Goal: Information Seeking & Learning: Compare options

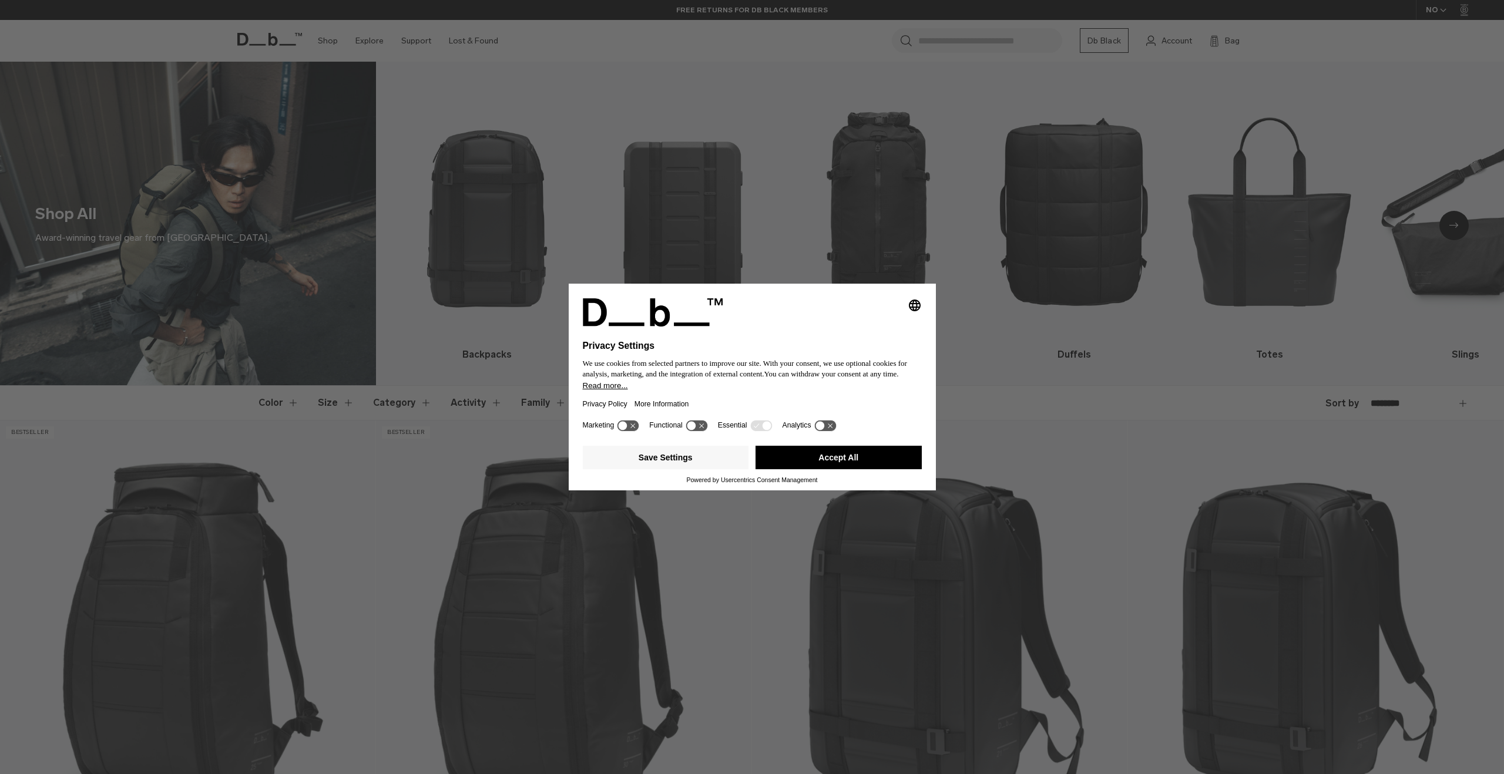
click at [855, 465] on button "Accept All" at bounding box center [838, 457] width 166 height 23
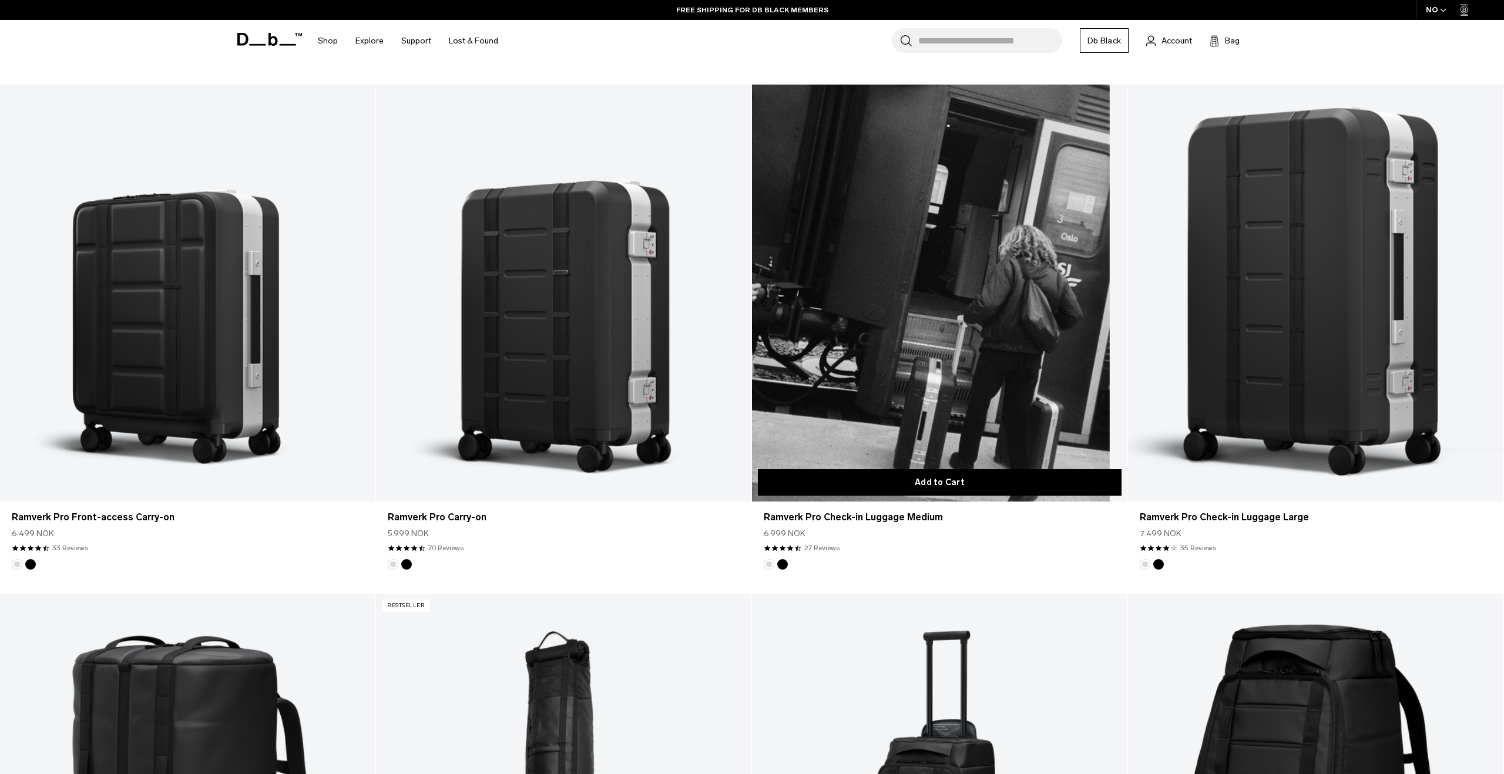
scroll to position [845, 0]
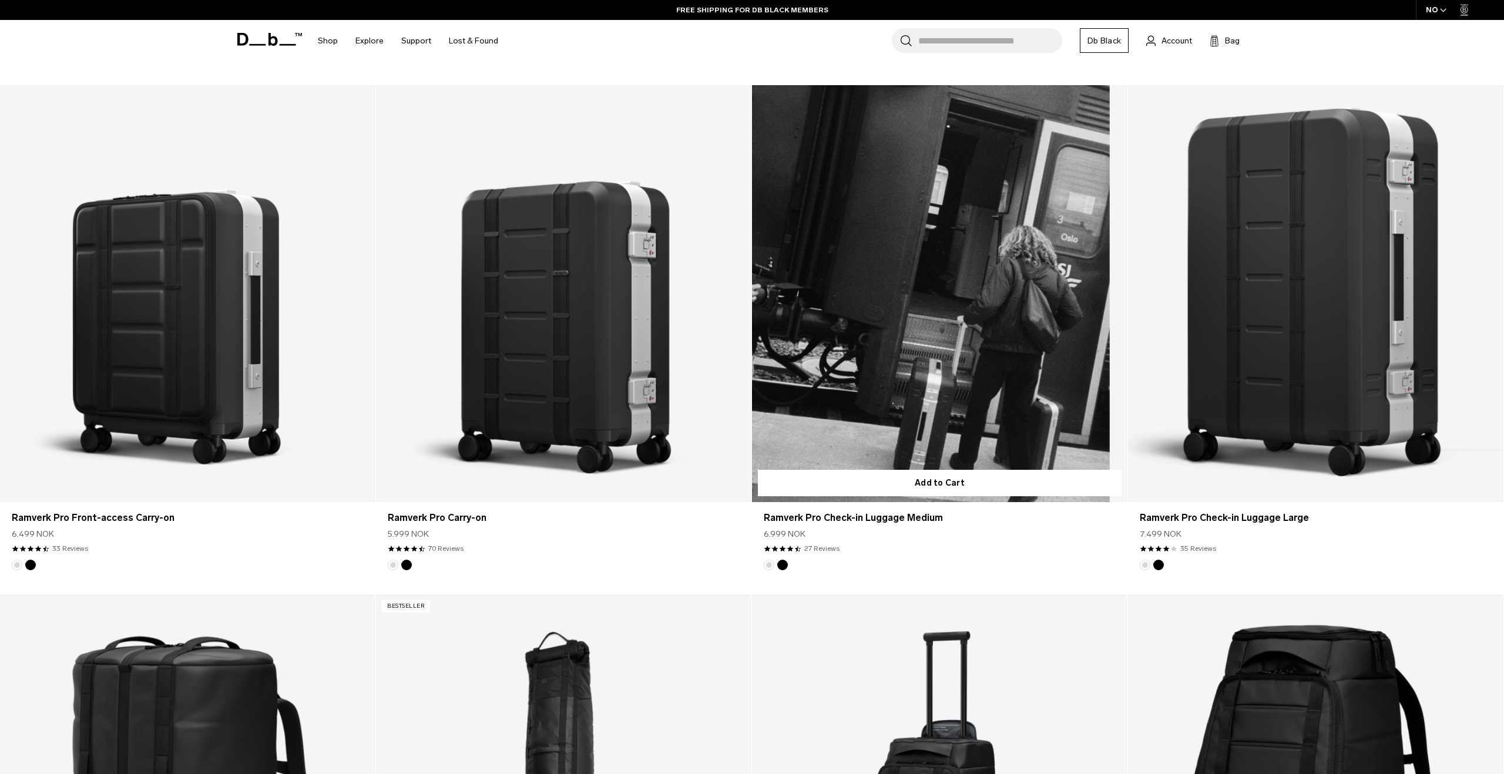
click at [906, 358] on link "Ramverk Pro Check-in Luggage Medium" at bounding box center [939, 293] width 375 height 417
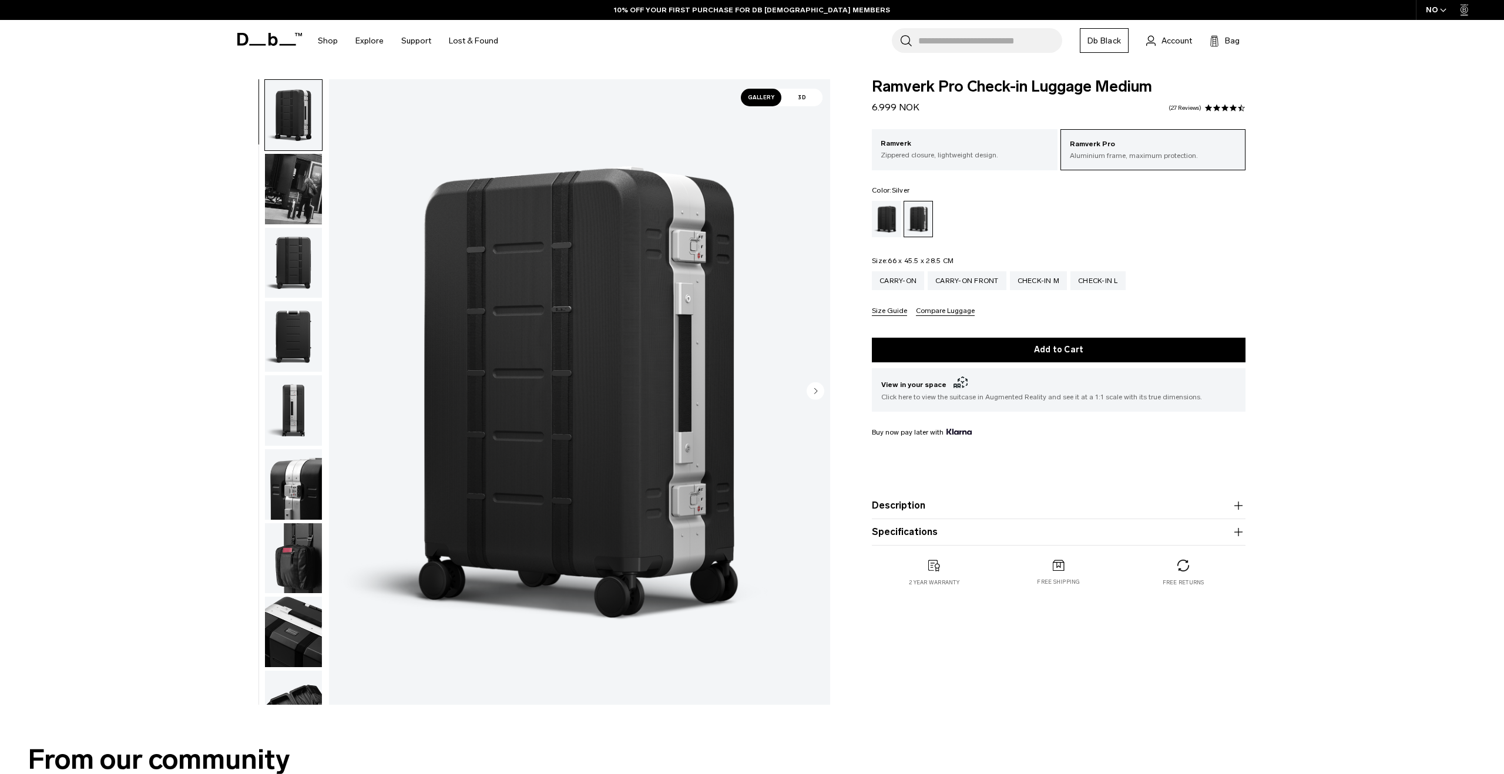
click at [633, 352] on img "1 / 12" at bounding box center [579, 392] width 501 height 626
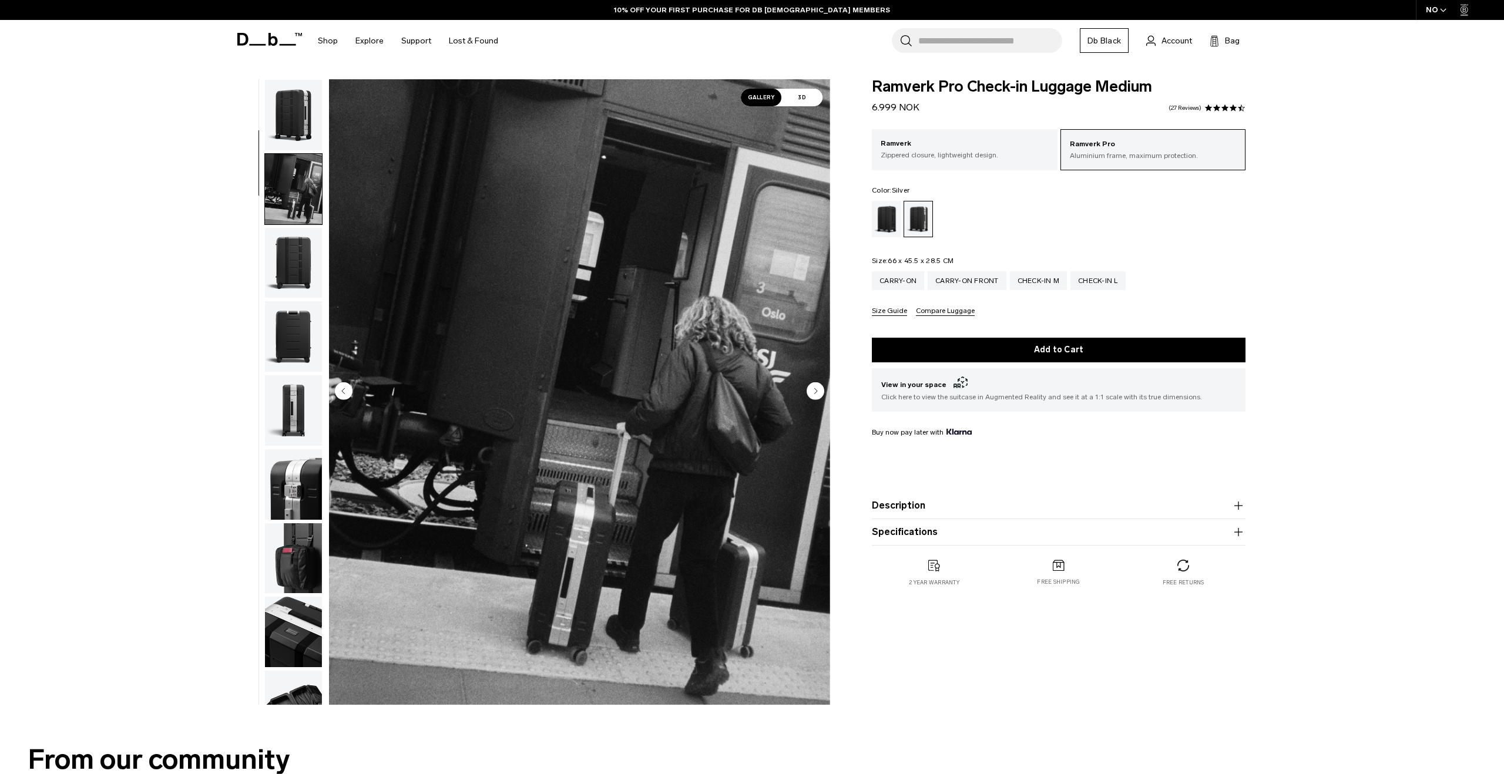
scroll to position [74, 0]
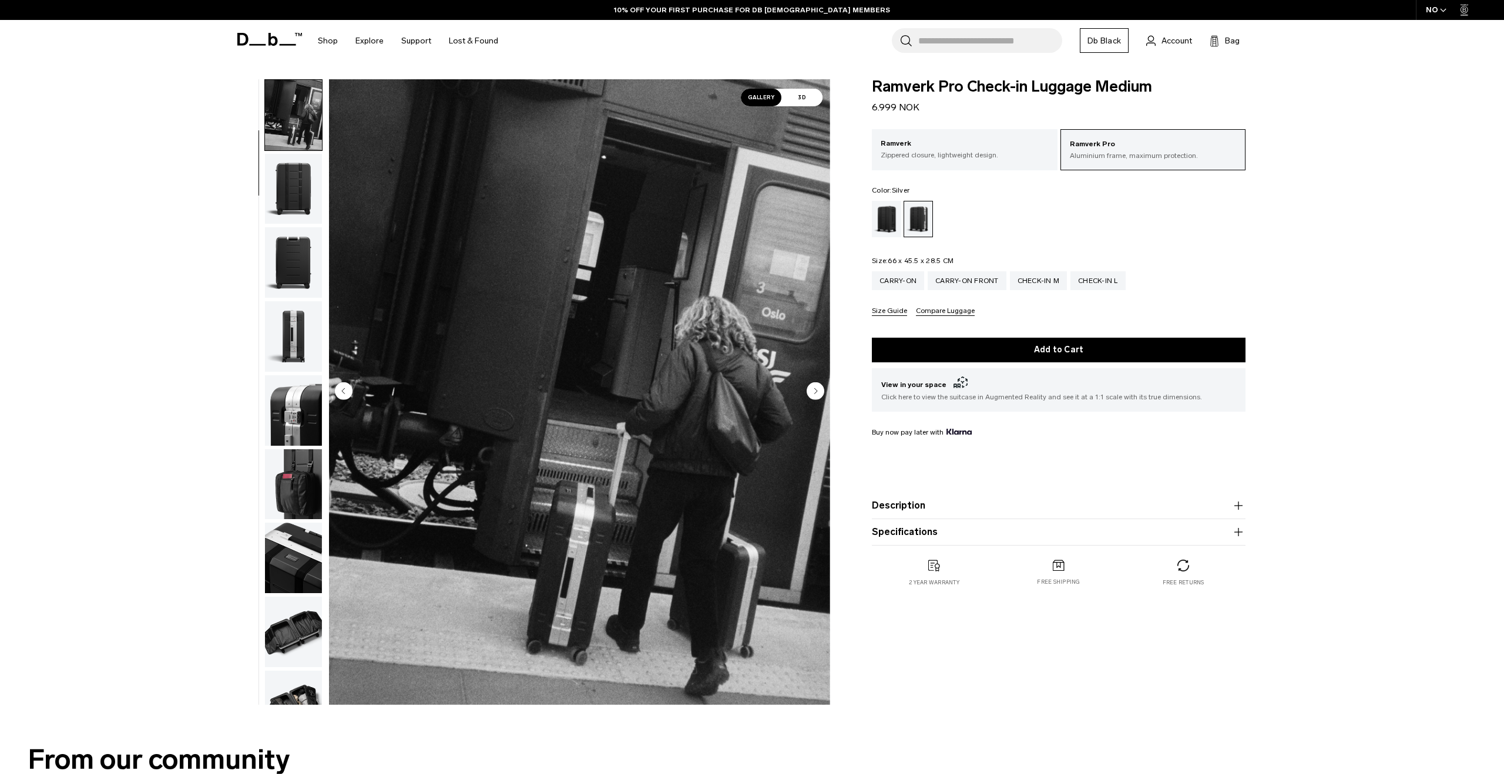
click at [810, 390] on circle "Next slide" at bounding box center [815, 391] width 18 height 18
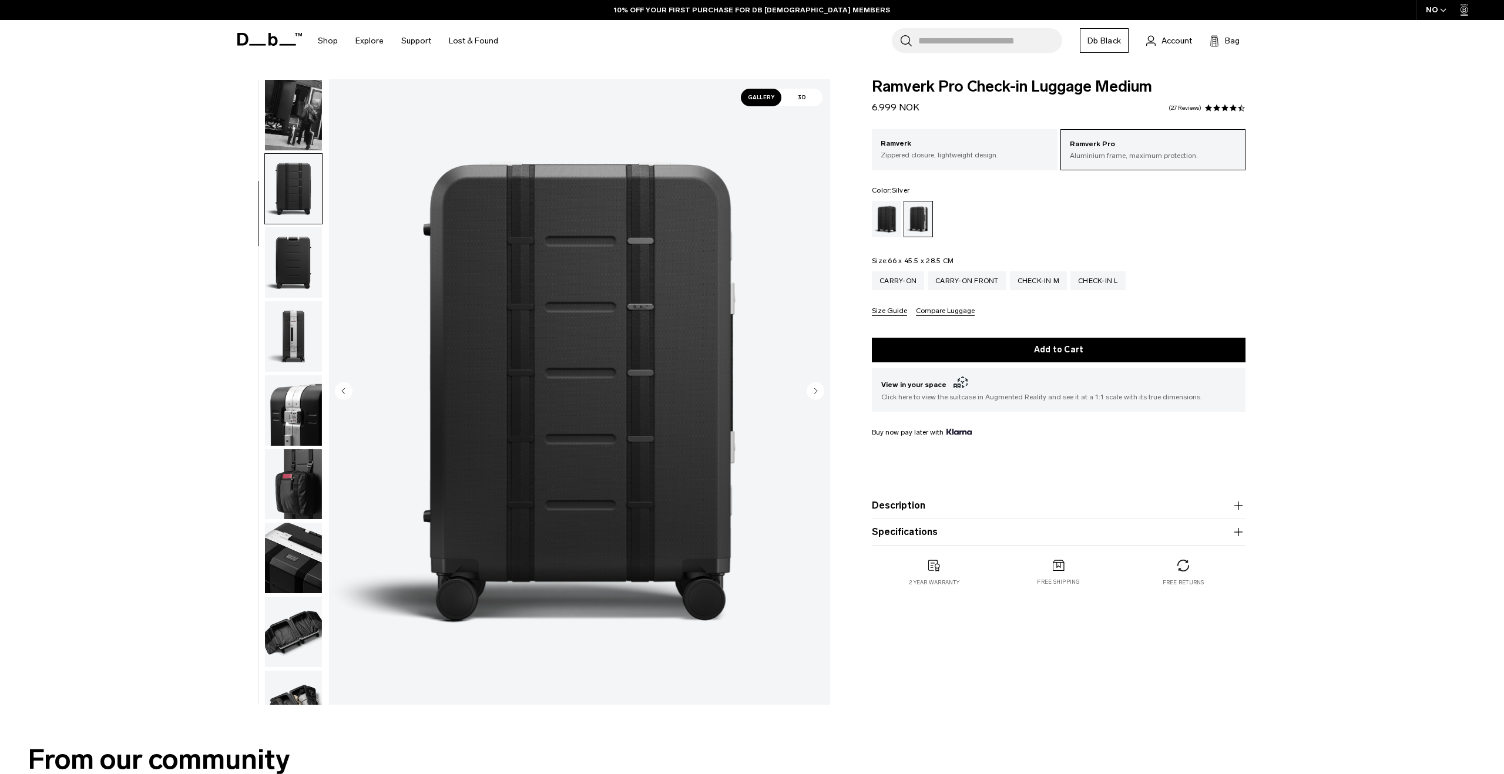
scroll to position [148, 0]
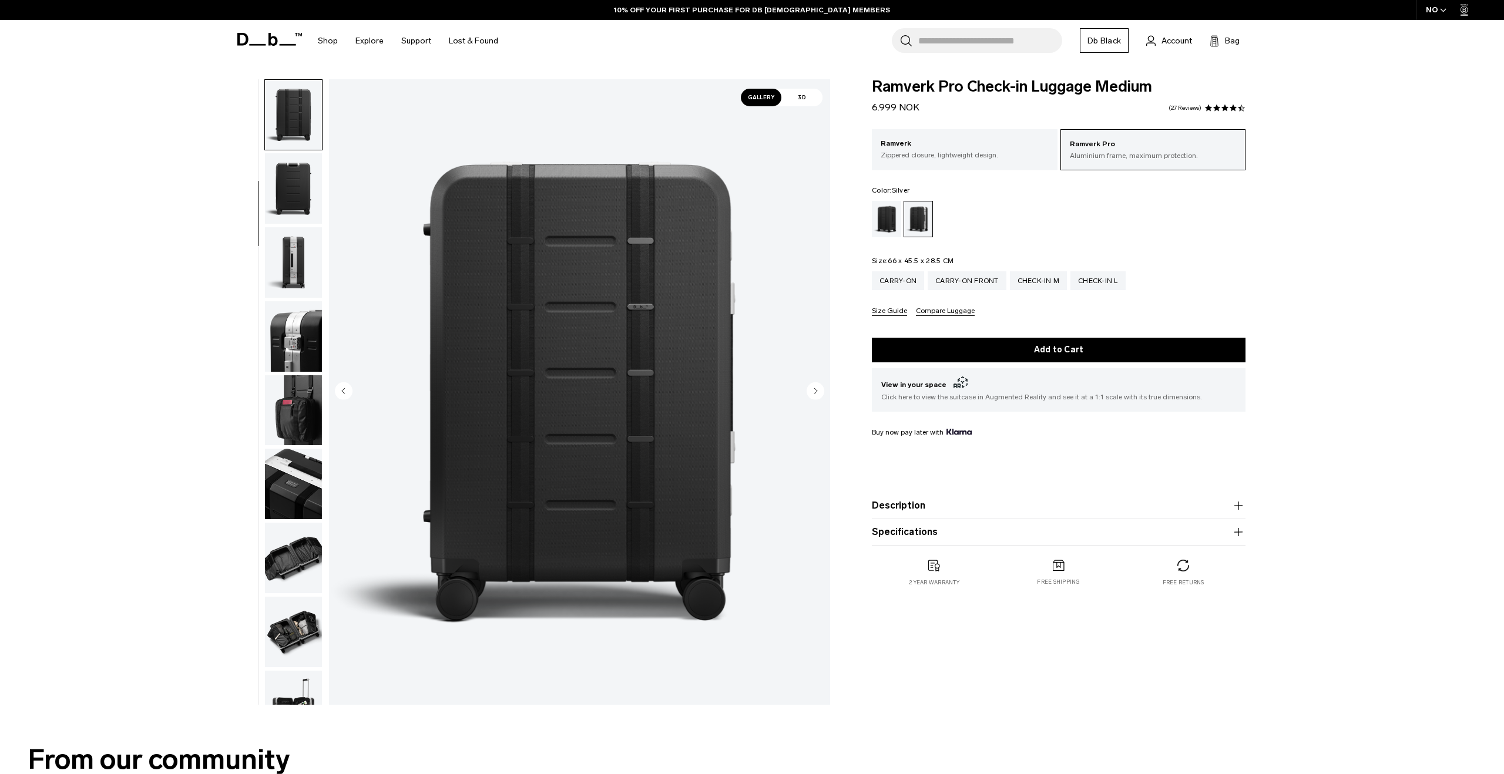
click at [810, 390] on circle "Next slide" at bounding box center [815, 391] width 18 height 18
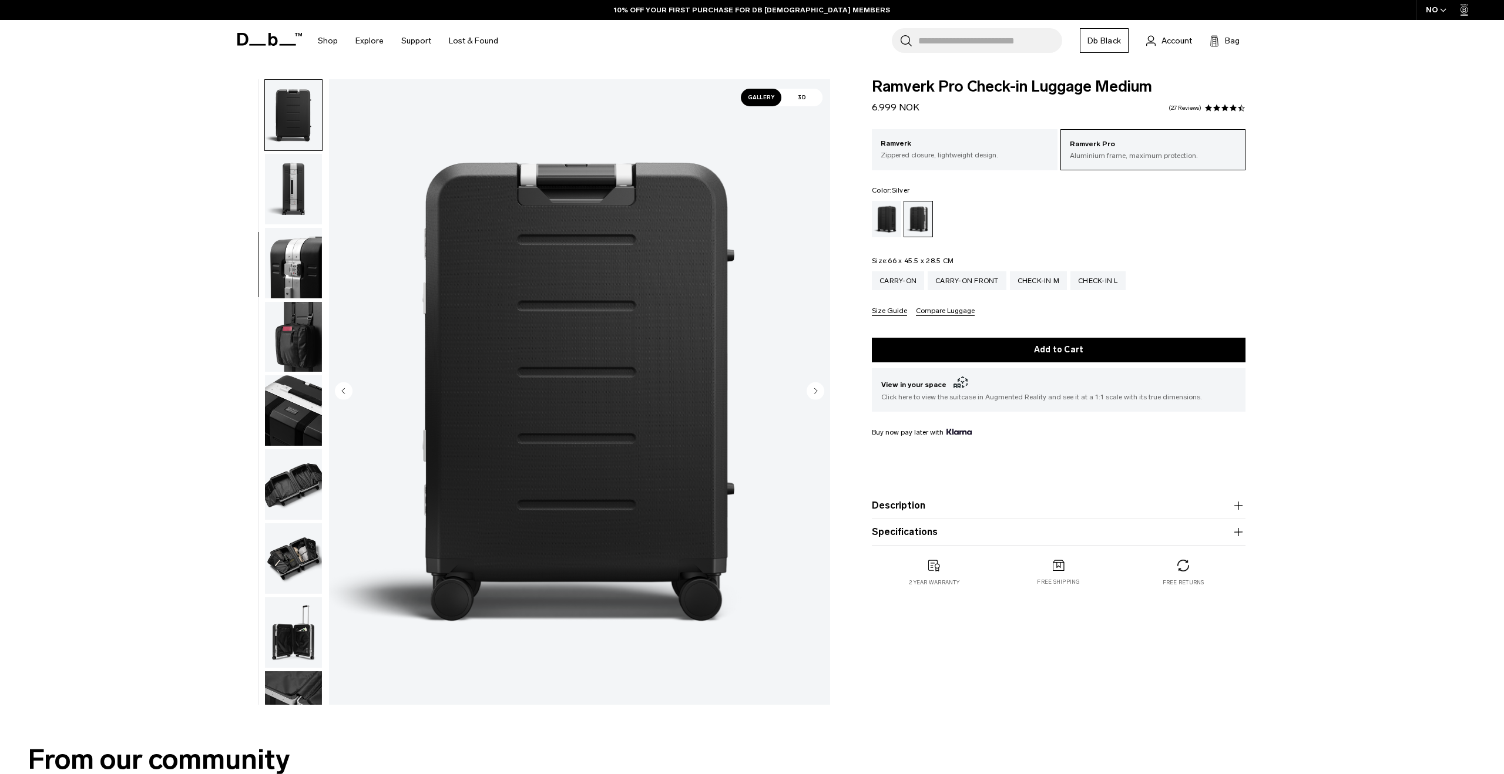
click at [810, 390] on circle "Next slide" at bounding box center [815, 391] width 18 height 18
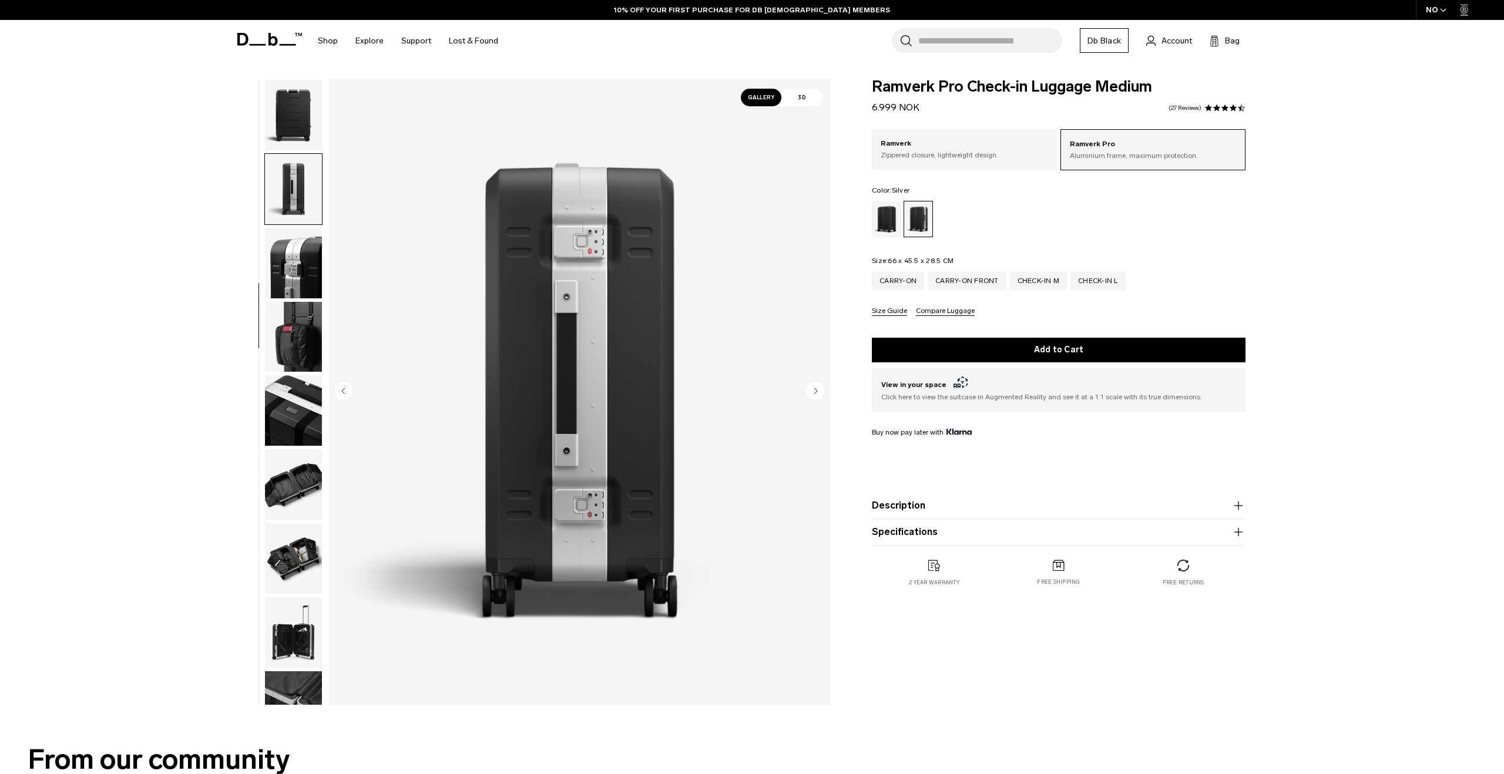
scroll to position [258, 0]
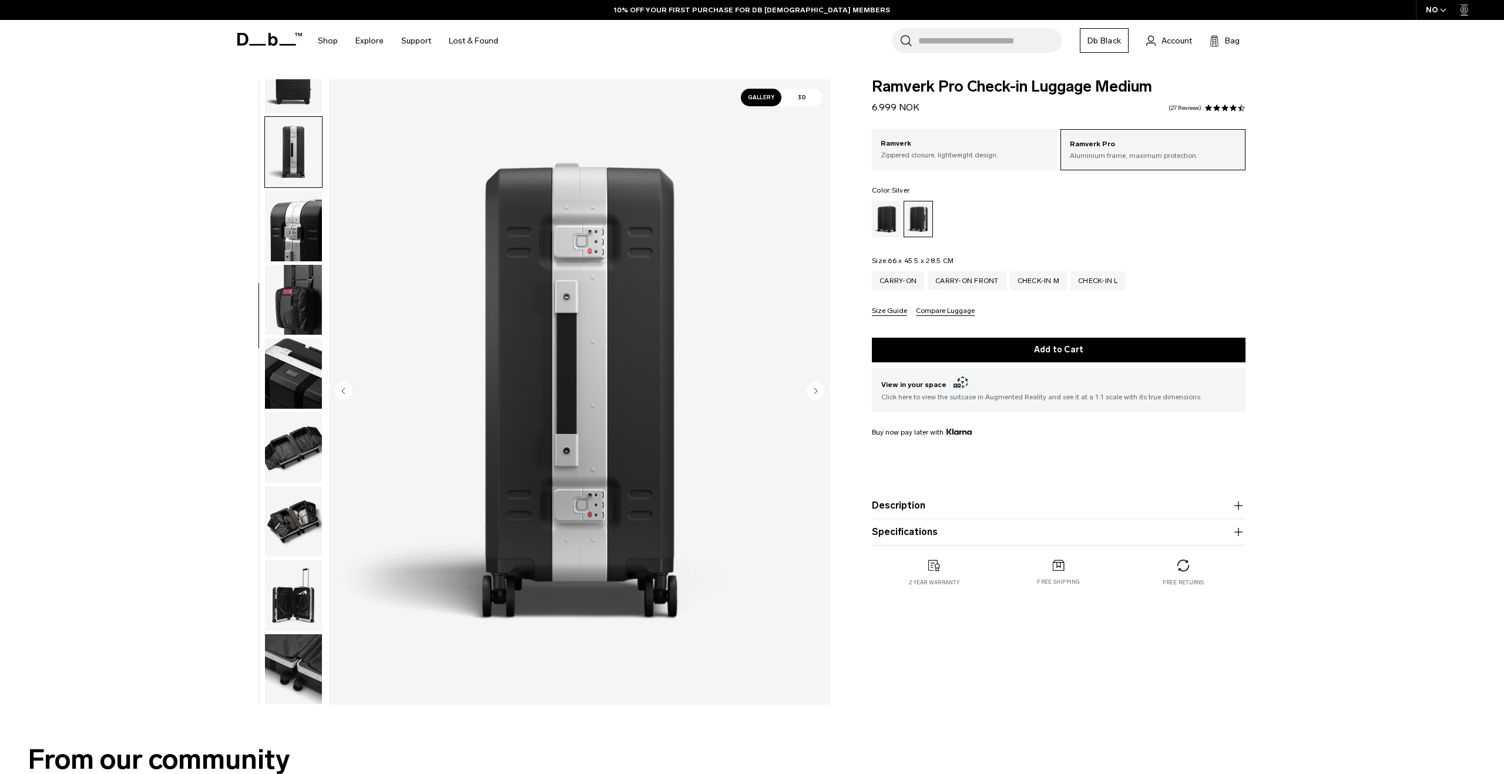
click at [810, 390] on circle "Next slide" at bounding box center [815, 391] width 18 height 18
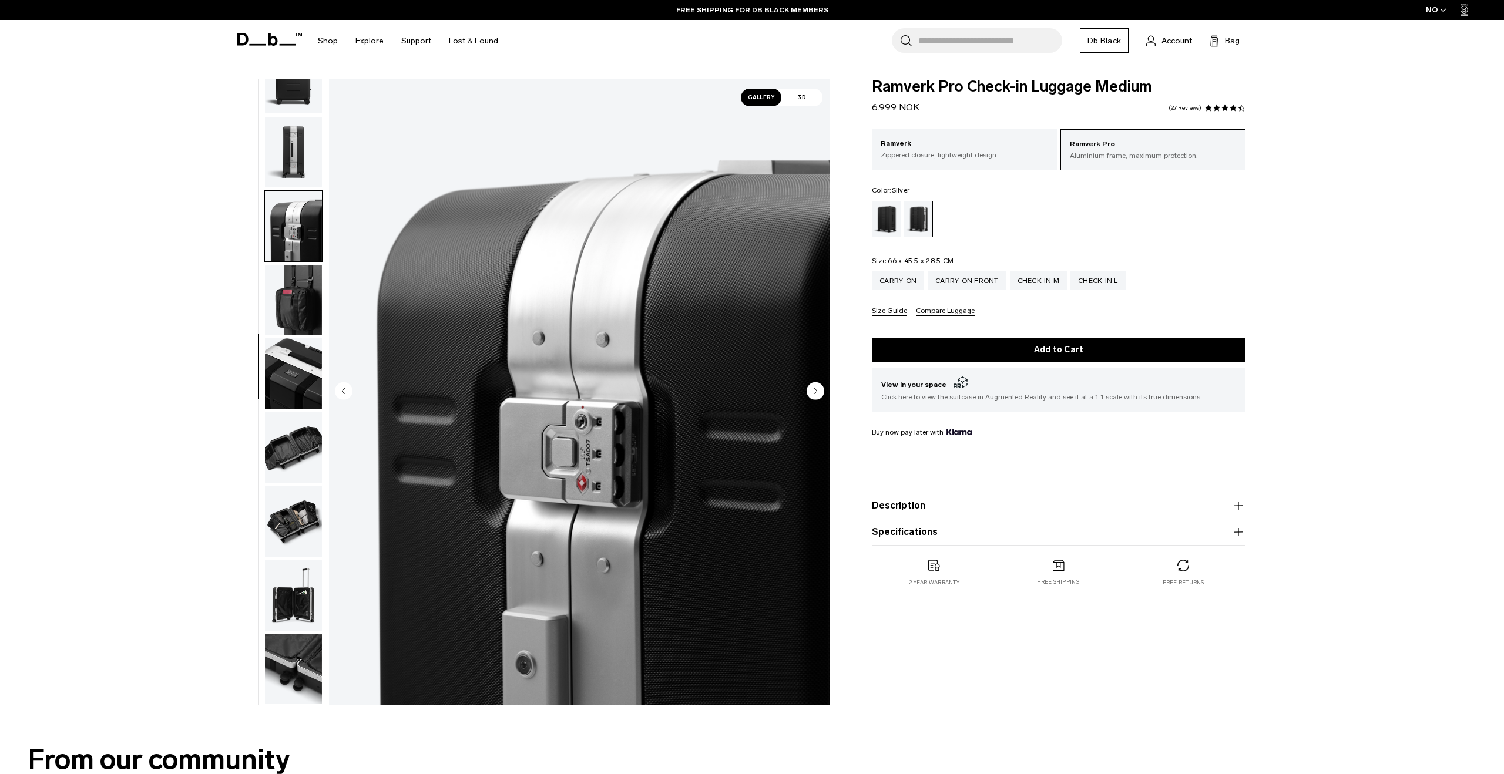
click at [810, 390] on circle "Next slide" at bounding box center [815, 391] width 18 height 18
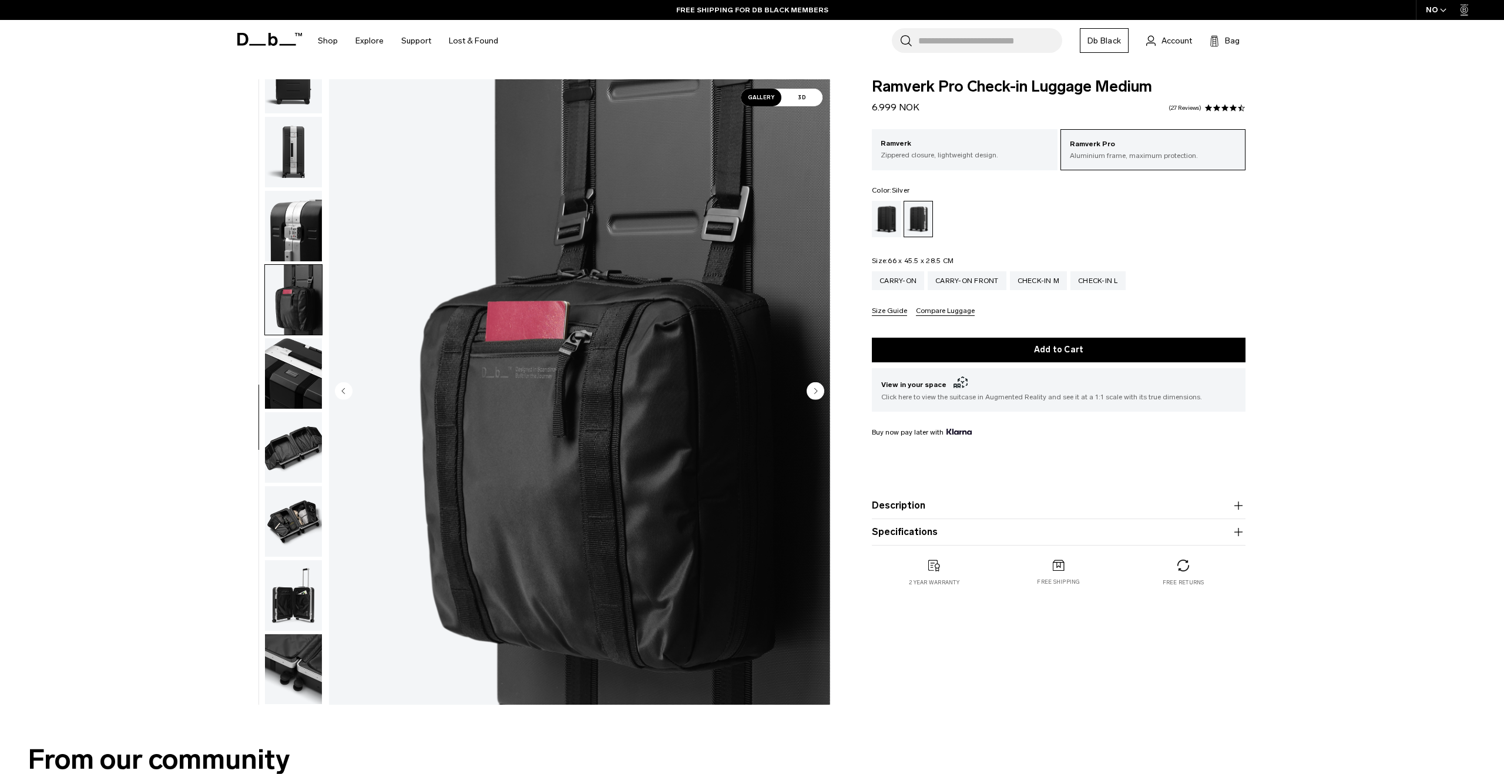
click at [810, 390] on circle "Next slide" at bounding box center [815, 391] width 18 height 18
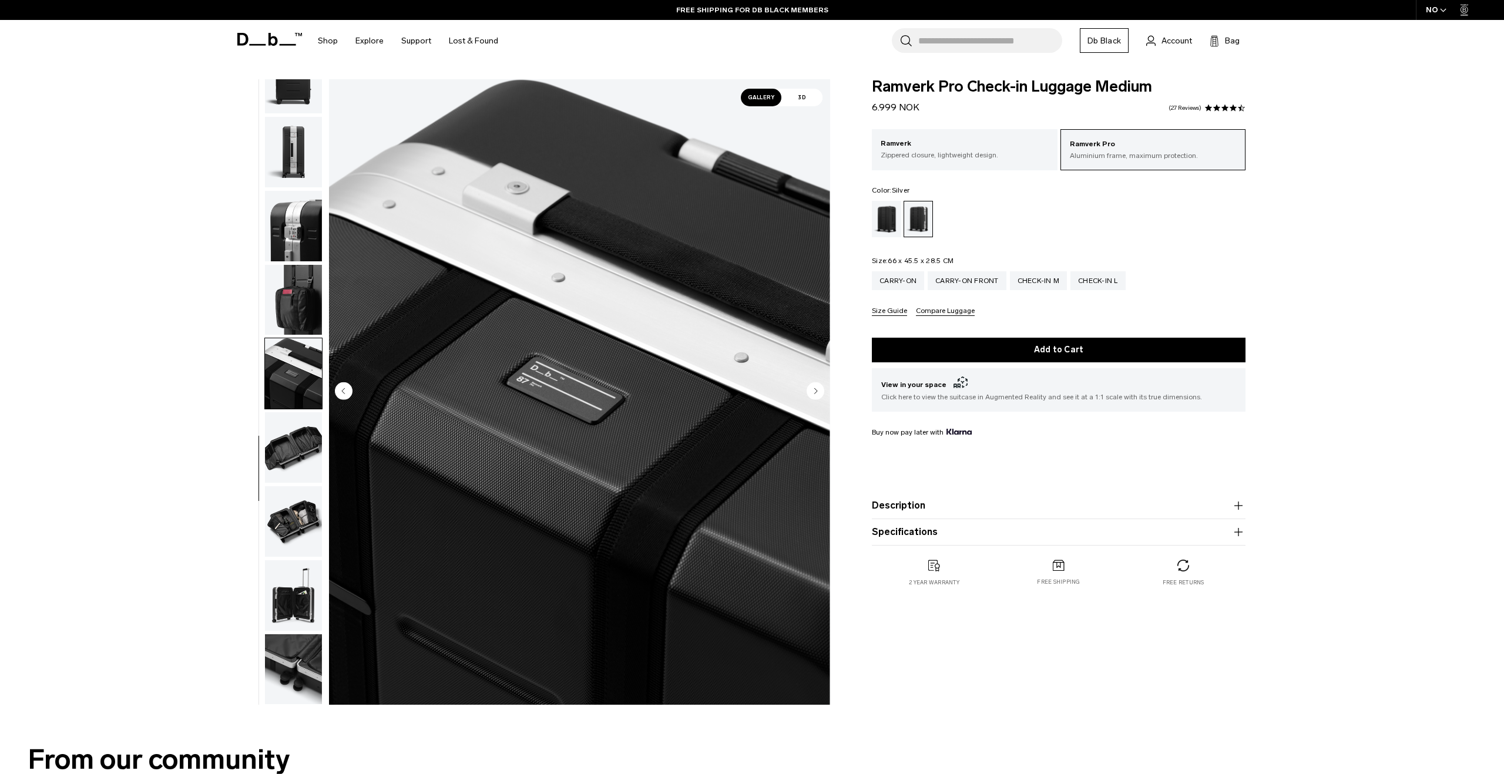
click at [810, 390] on circle "Next slide" at bounding box center [815, 391] width 18 height 18
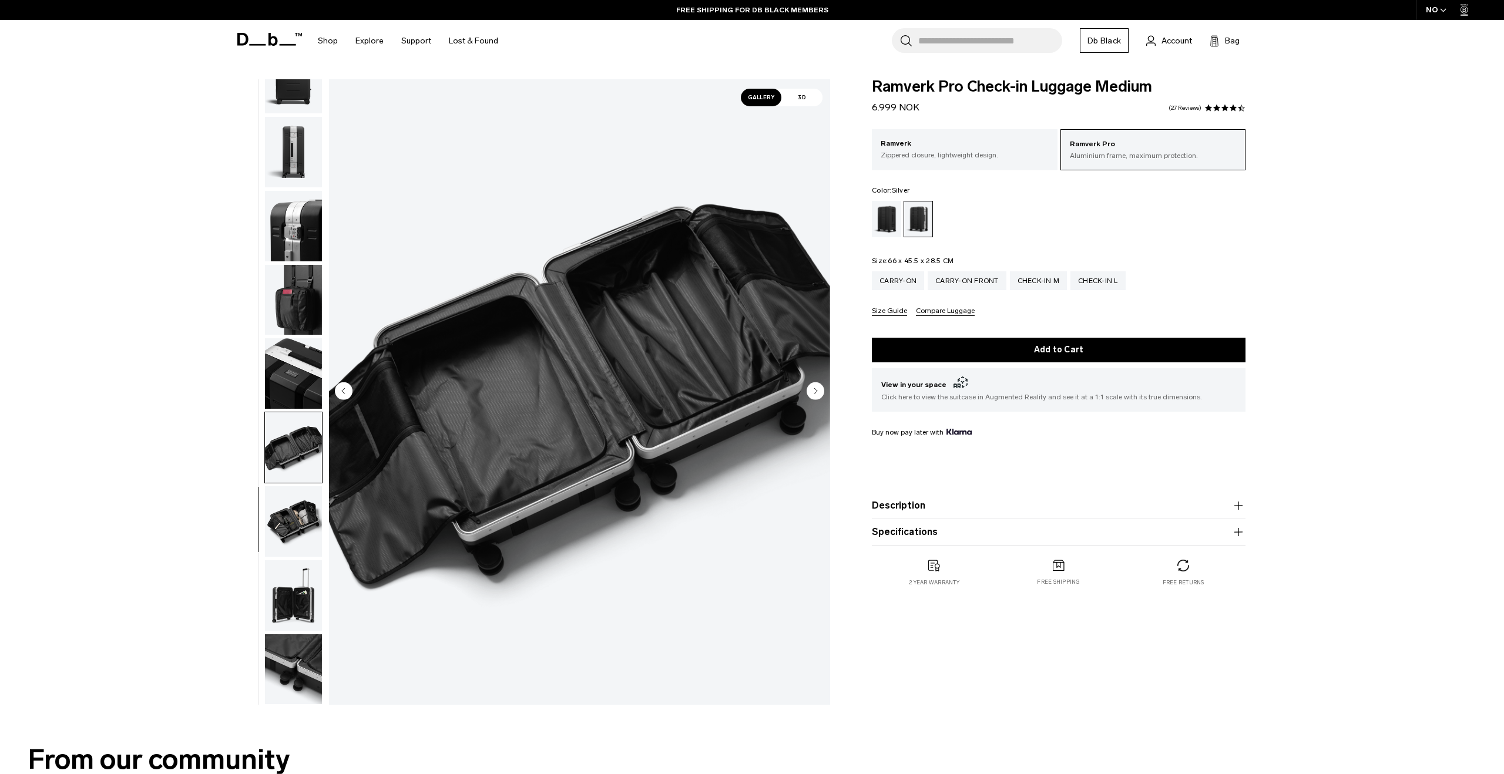
click at [810, 390] on circle "Next slide" at bounding box center [815, 391] width 18 height 18
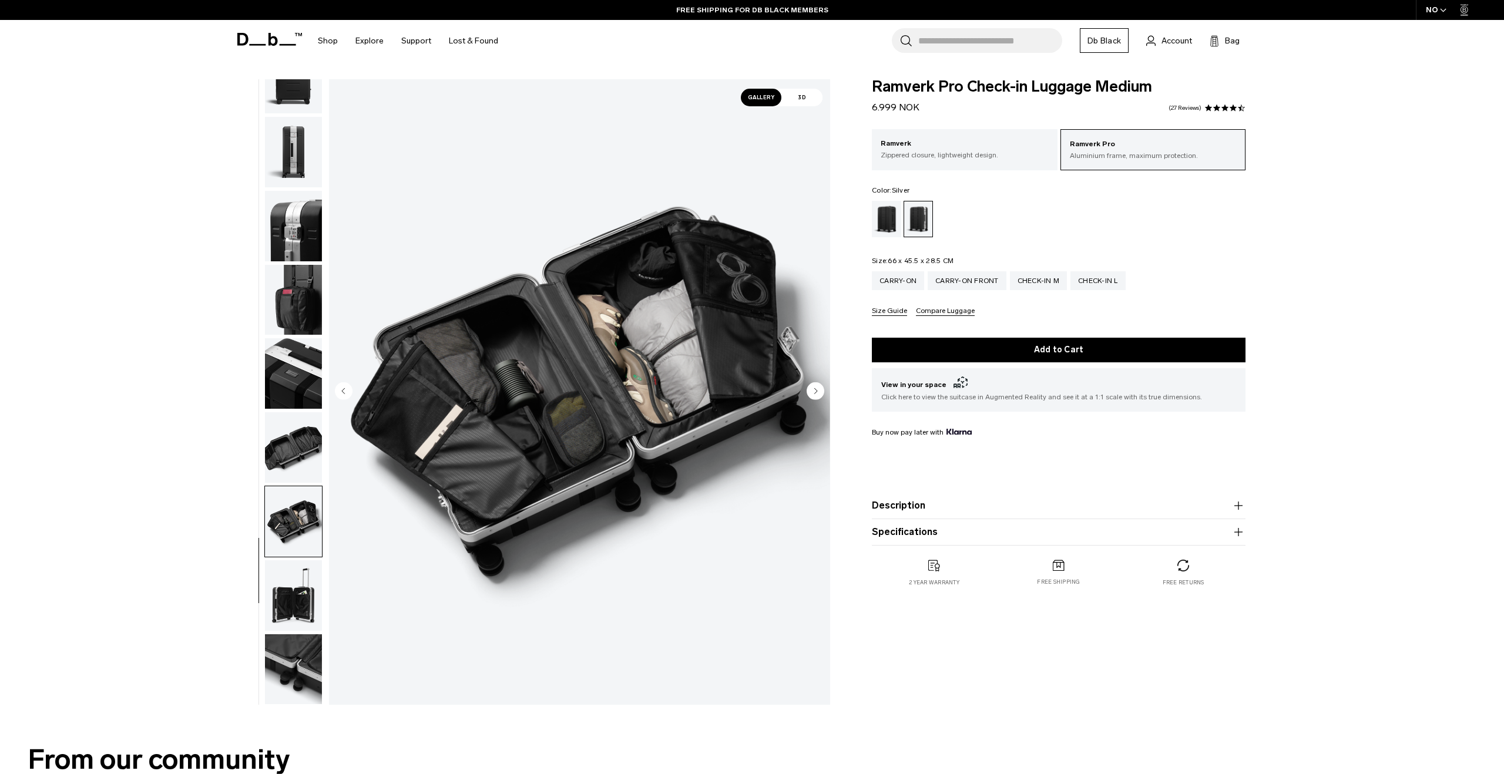
click at [810, 390] on circle "Next slide" at bounding box center [815, 391] width 18 height 18
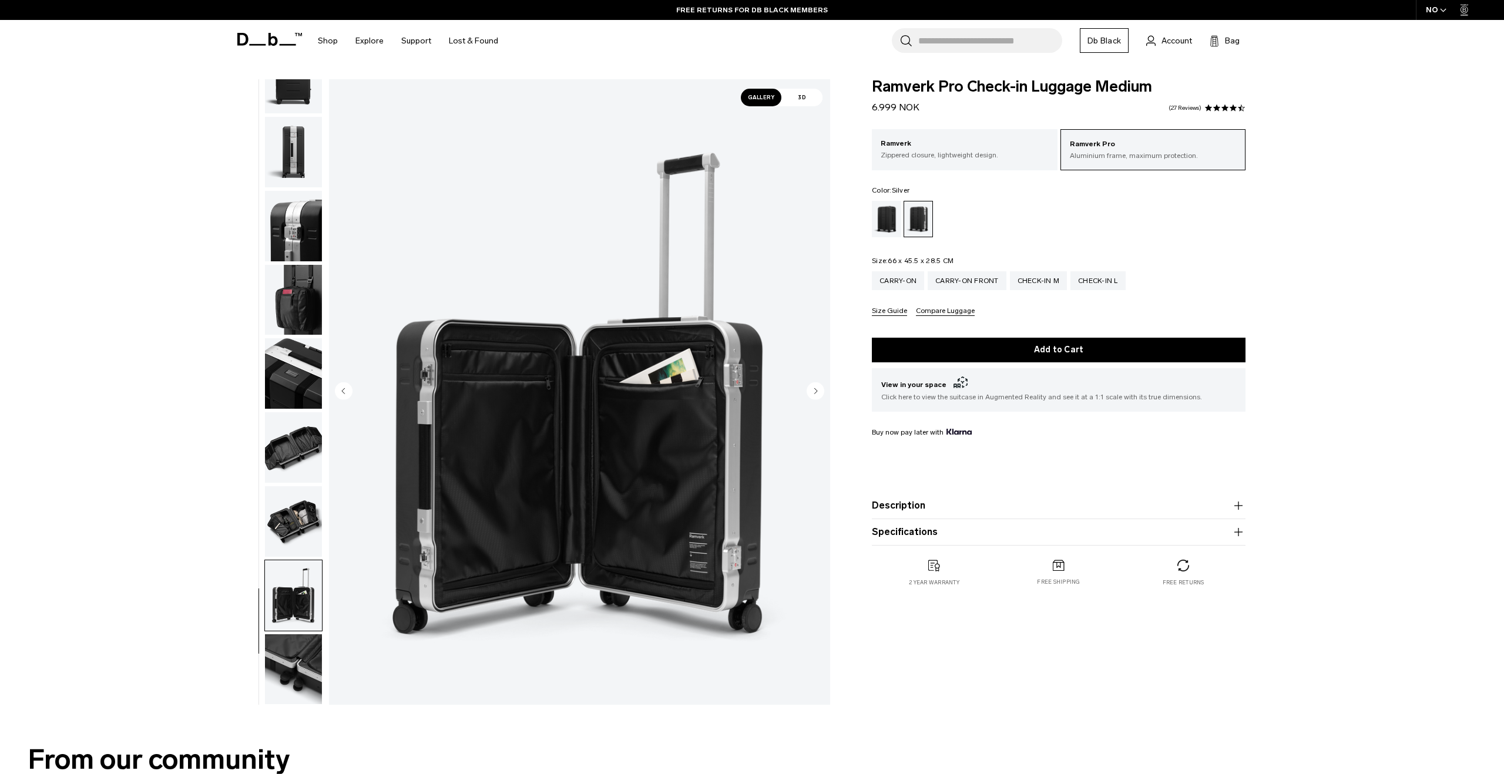
click at [810, 390] on circle "Next slide" at bounding box center [815, 391] width 18 height 18
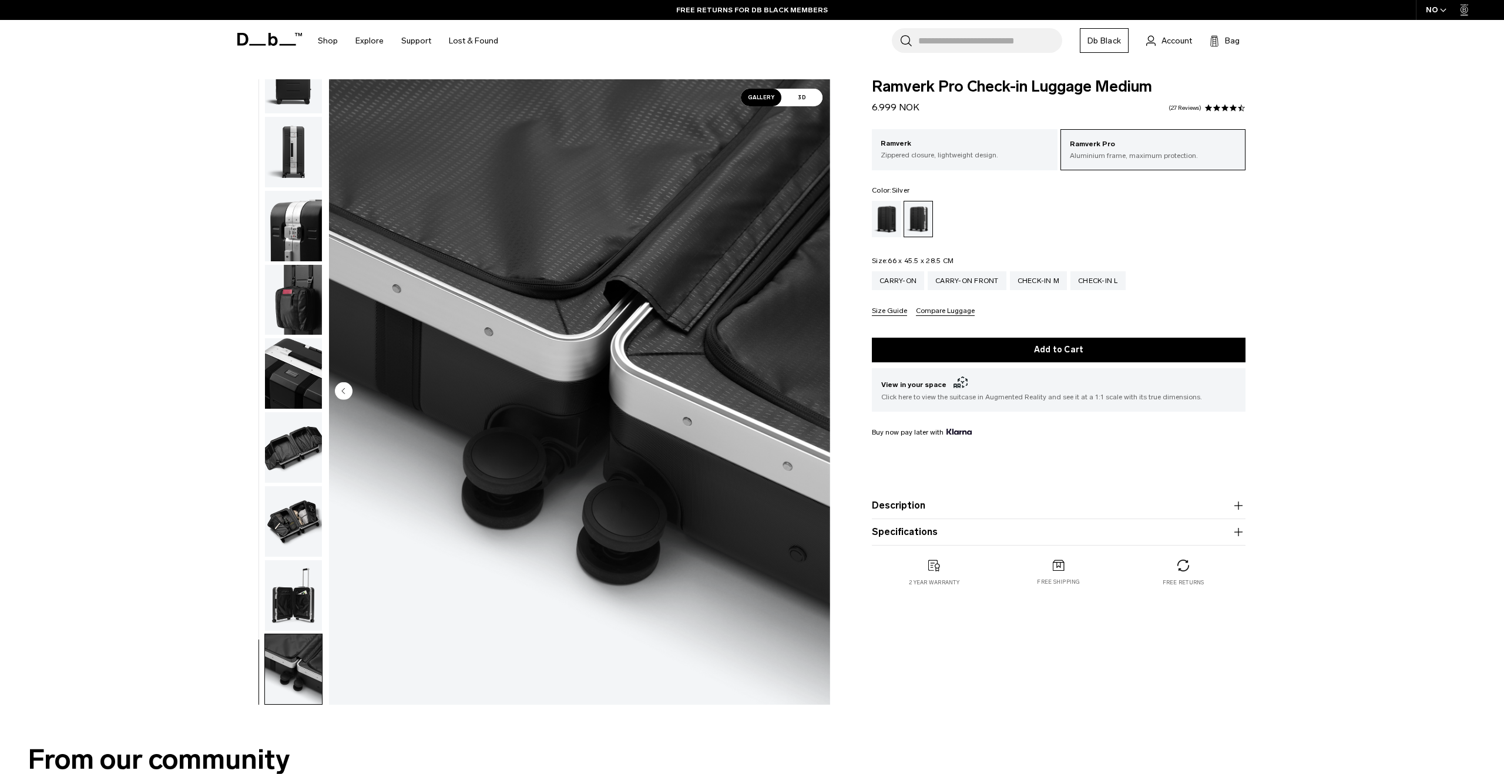
click at [810, 390] on img "12 / 12" at bounding box center [579, 392] width 501 height 626
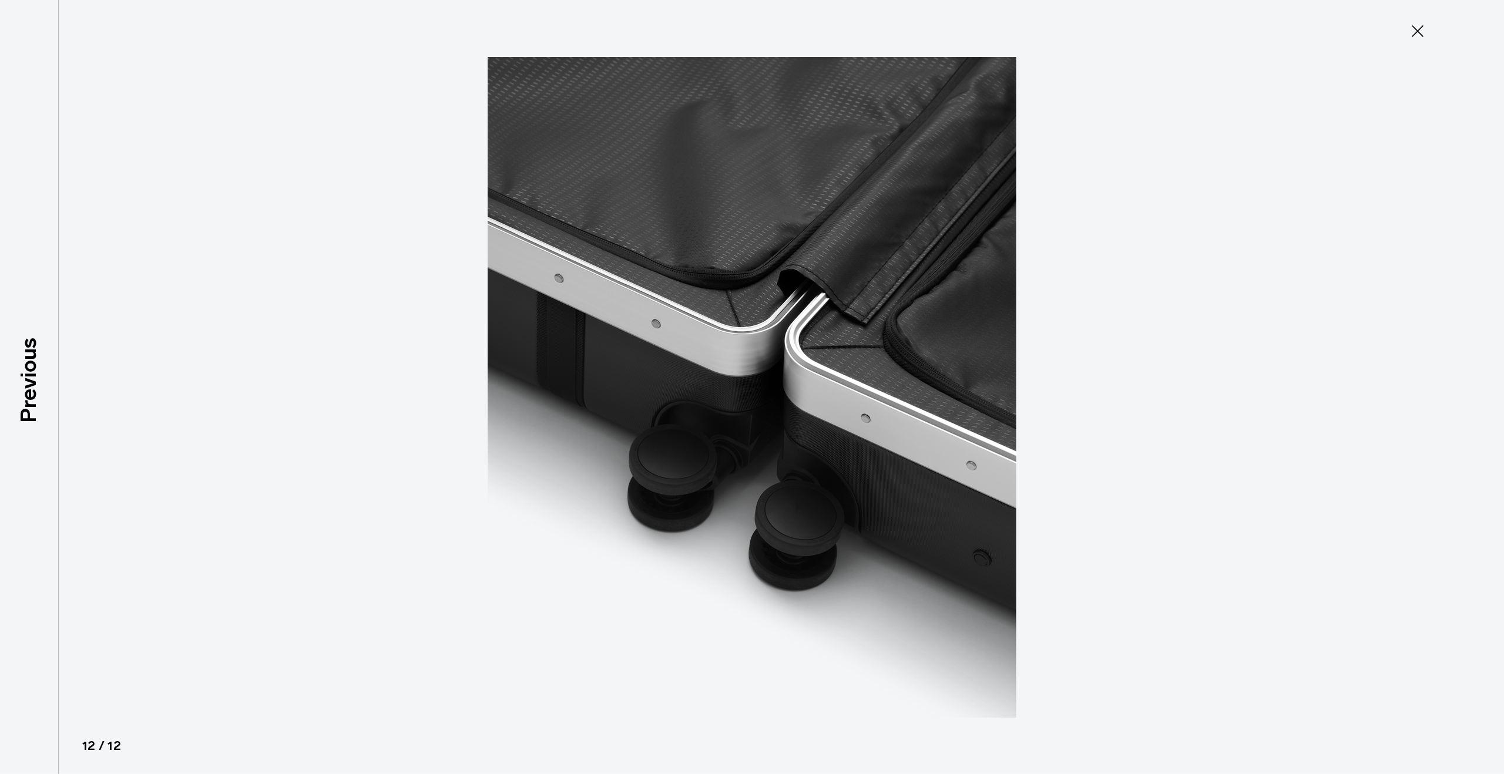
click at [810, 390] on img at bounding box center [752, 387] width 529 height 774
click at [1418, 29] on icon at bounding box center [1417, 31] width 19 height 19
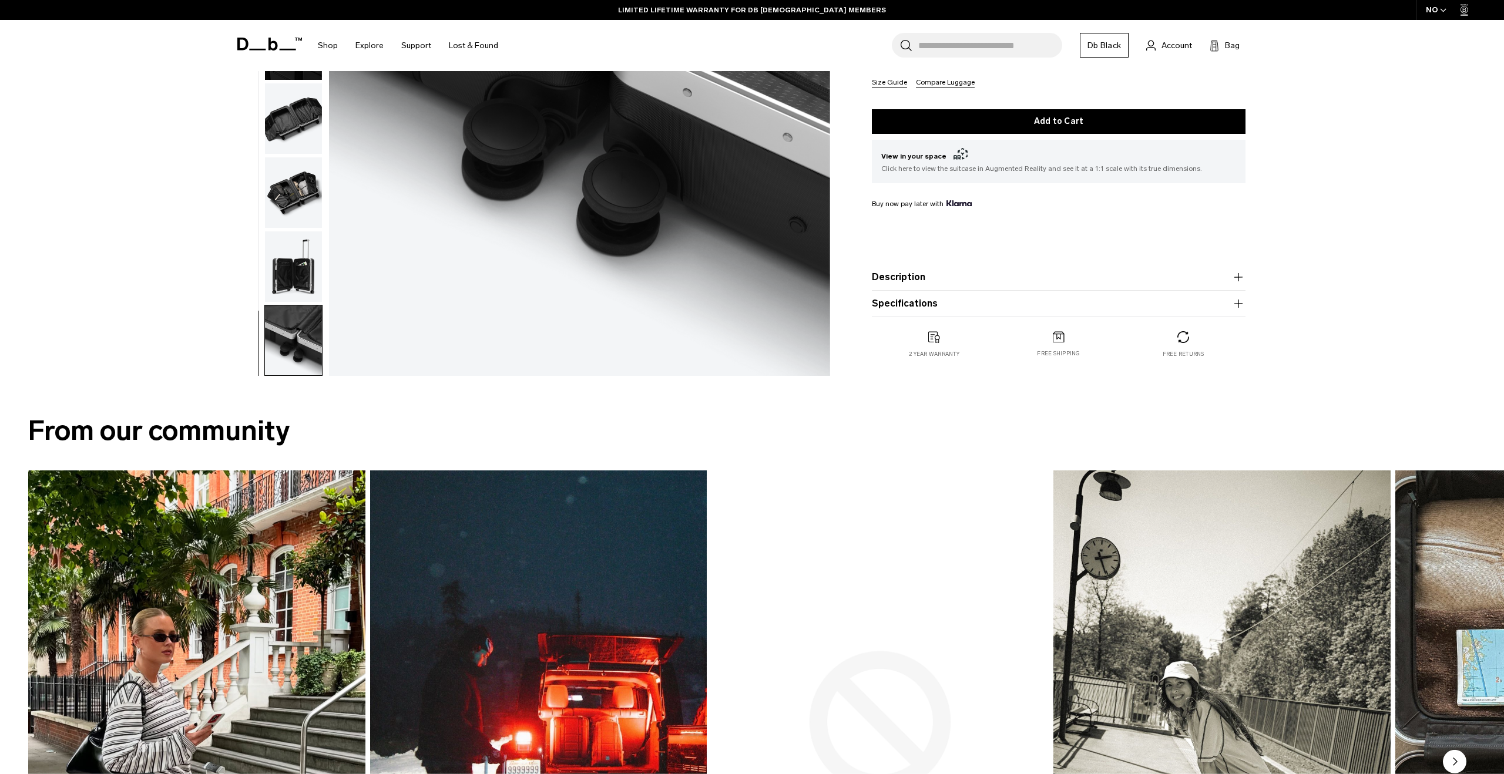
scroll to position [331, 0]
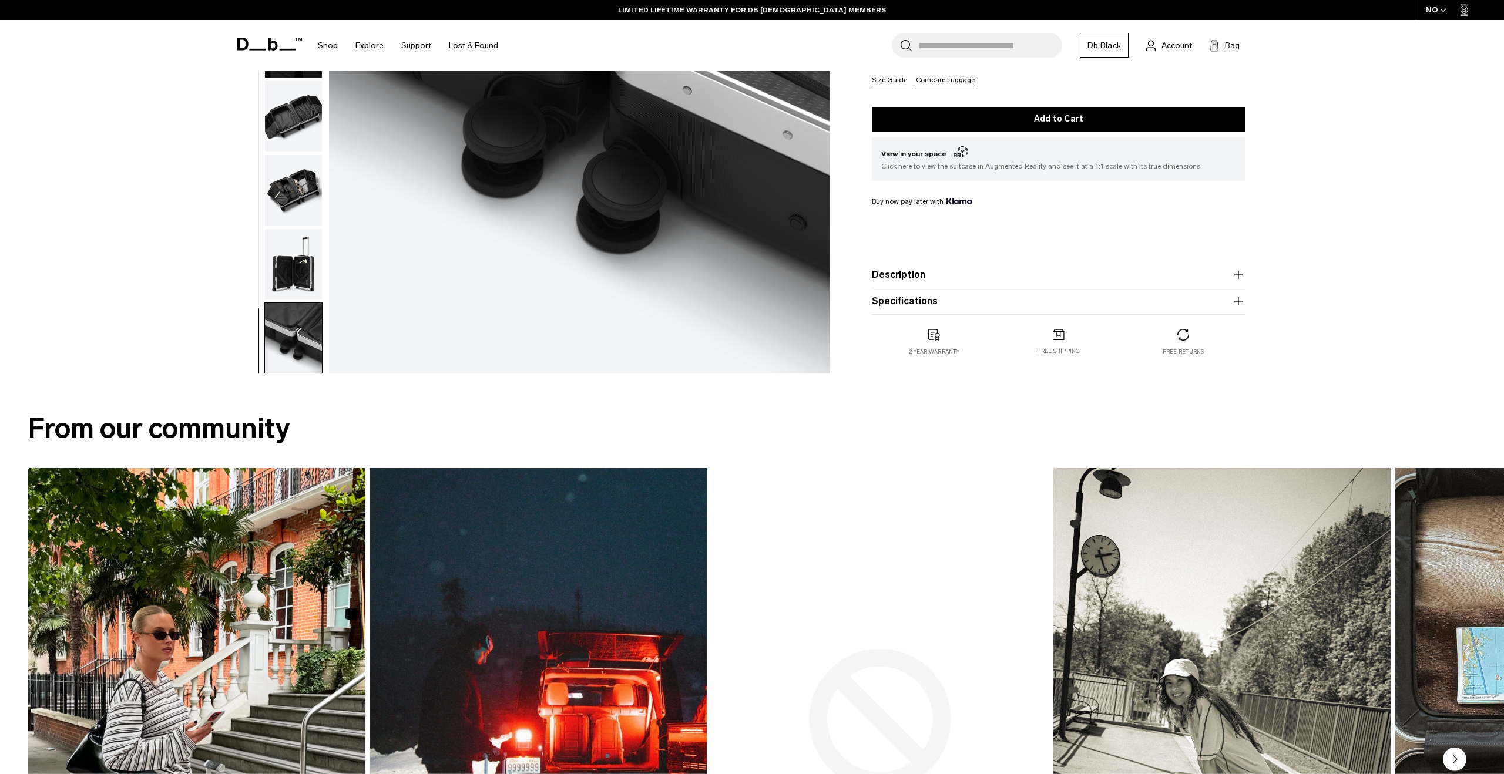
click at [1175, 272] on button "Description" at bounding box center [1059, 275] width 374 height 14
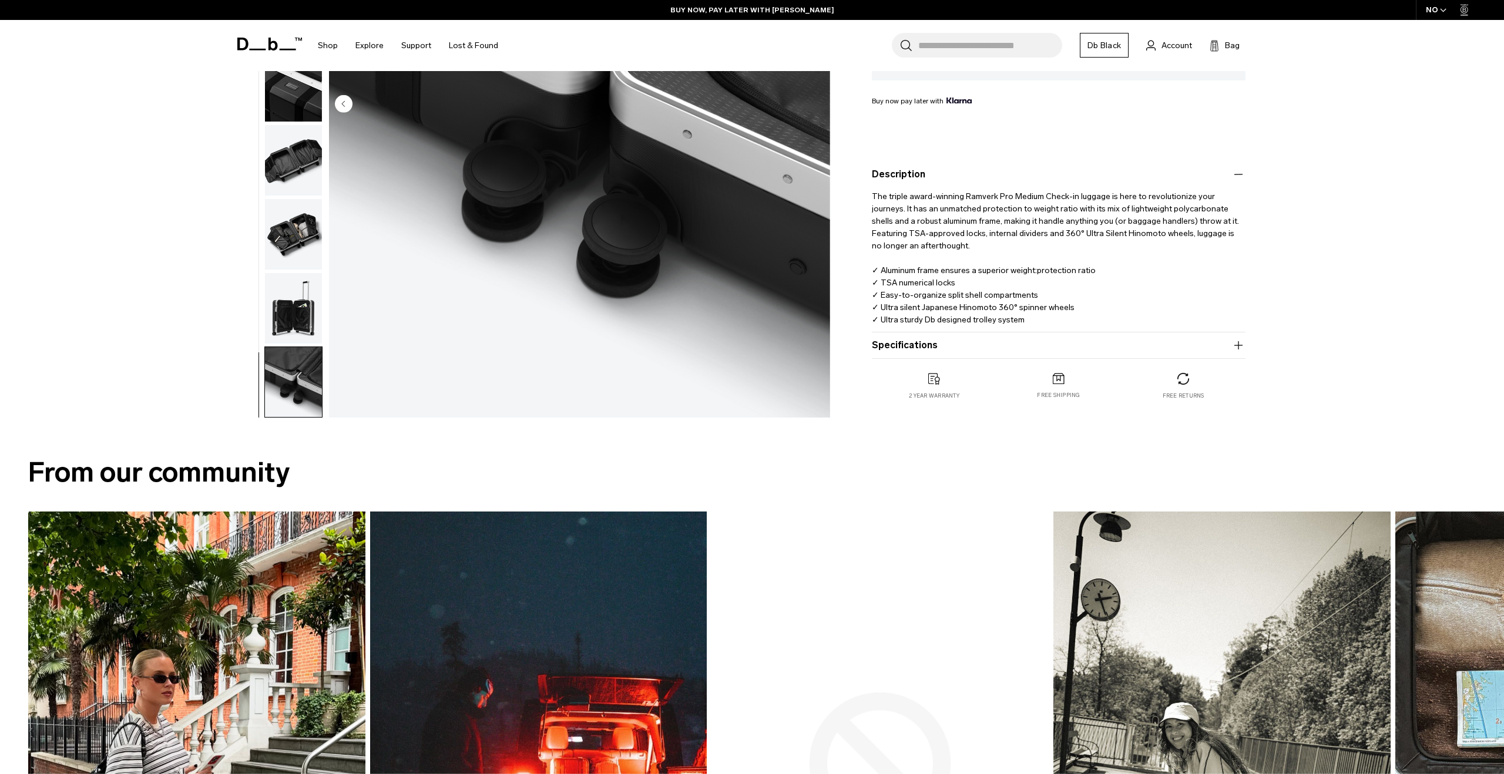
click at [1139, 341] on button "Specifications" at bounding box center [1059, 345] width 374 height 14
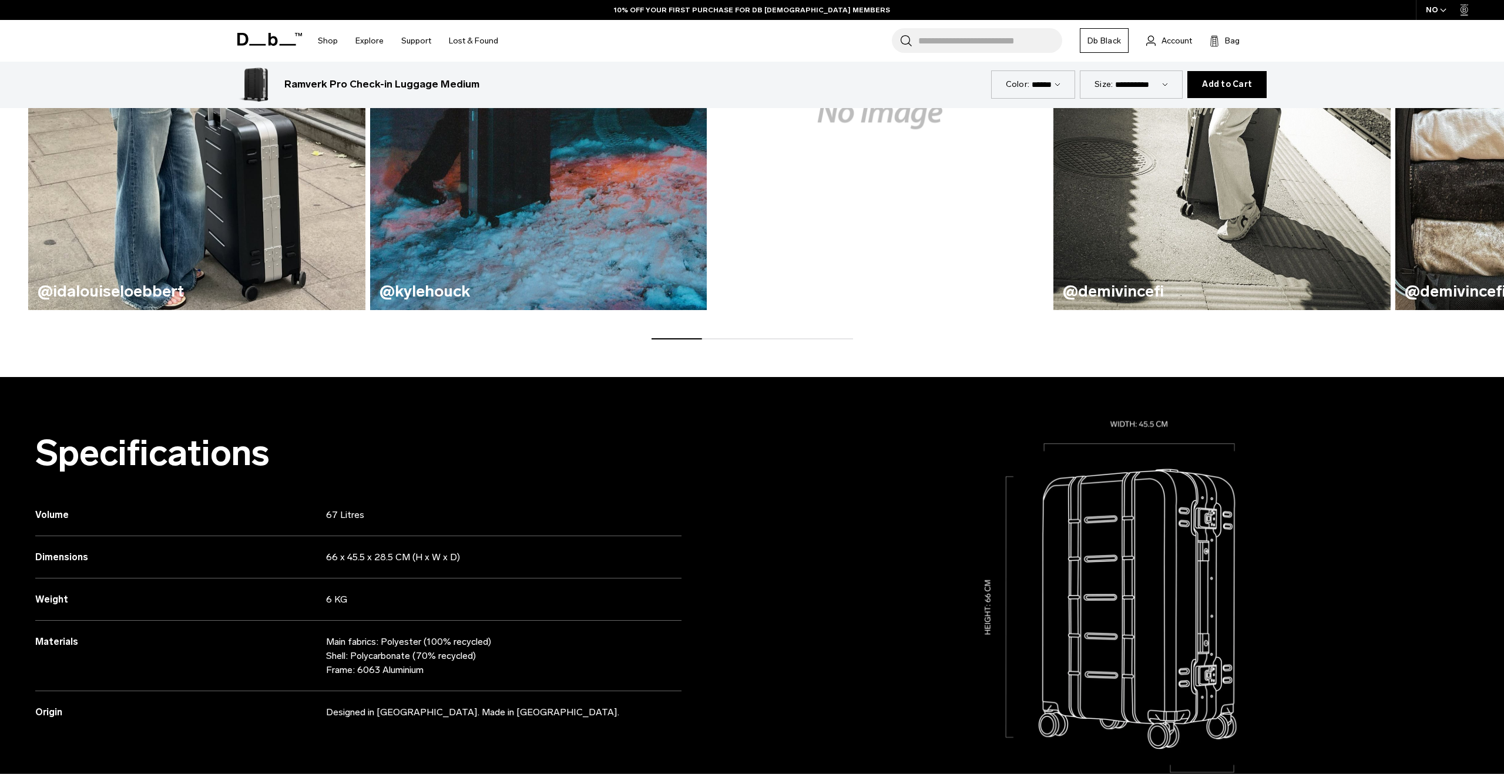
scroll to position [1133, 0]
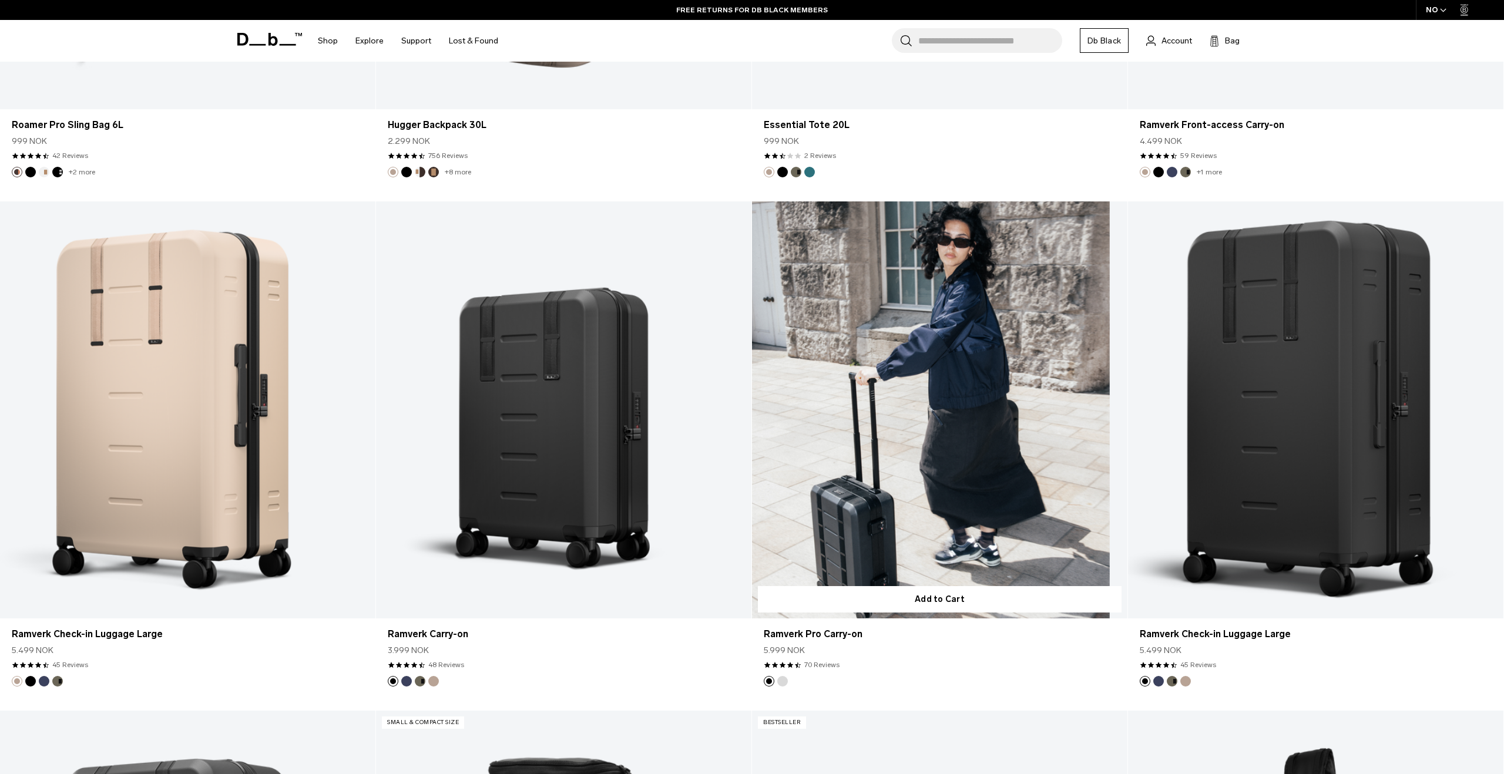
scroll to position [3786, 0]
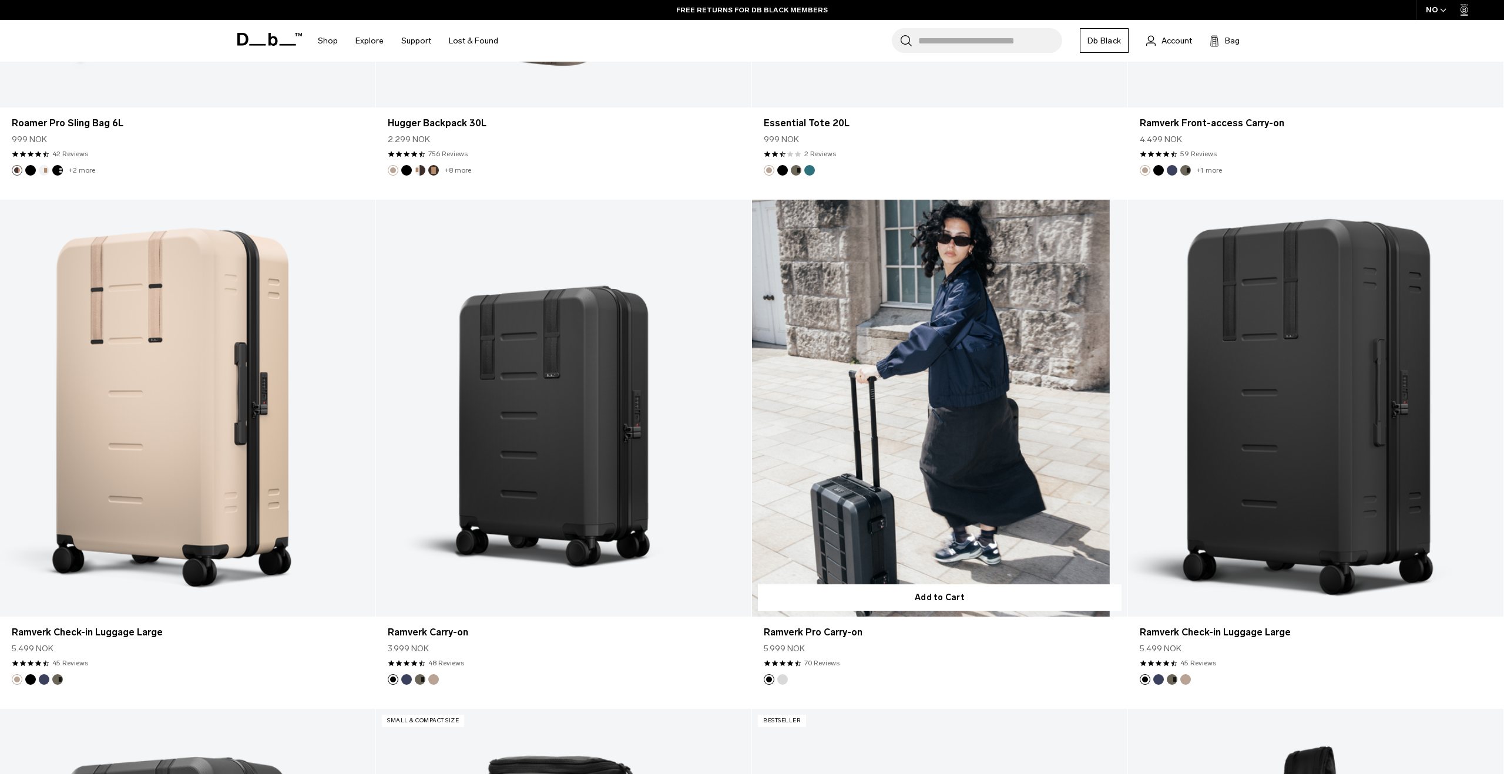
click at [929, 462] on link "Ramverk Pro Carry-on" at bounding box center [939, 408] width 375 height 417
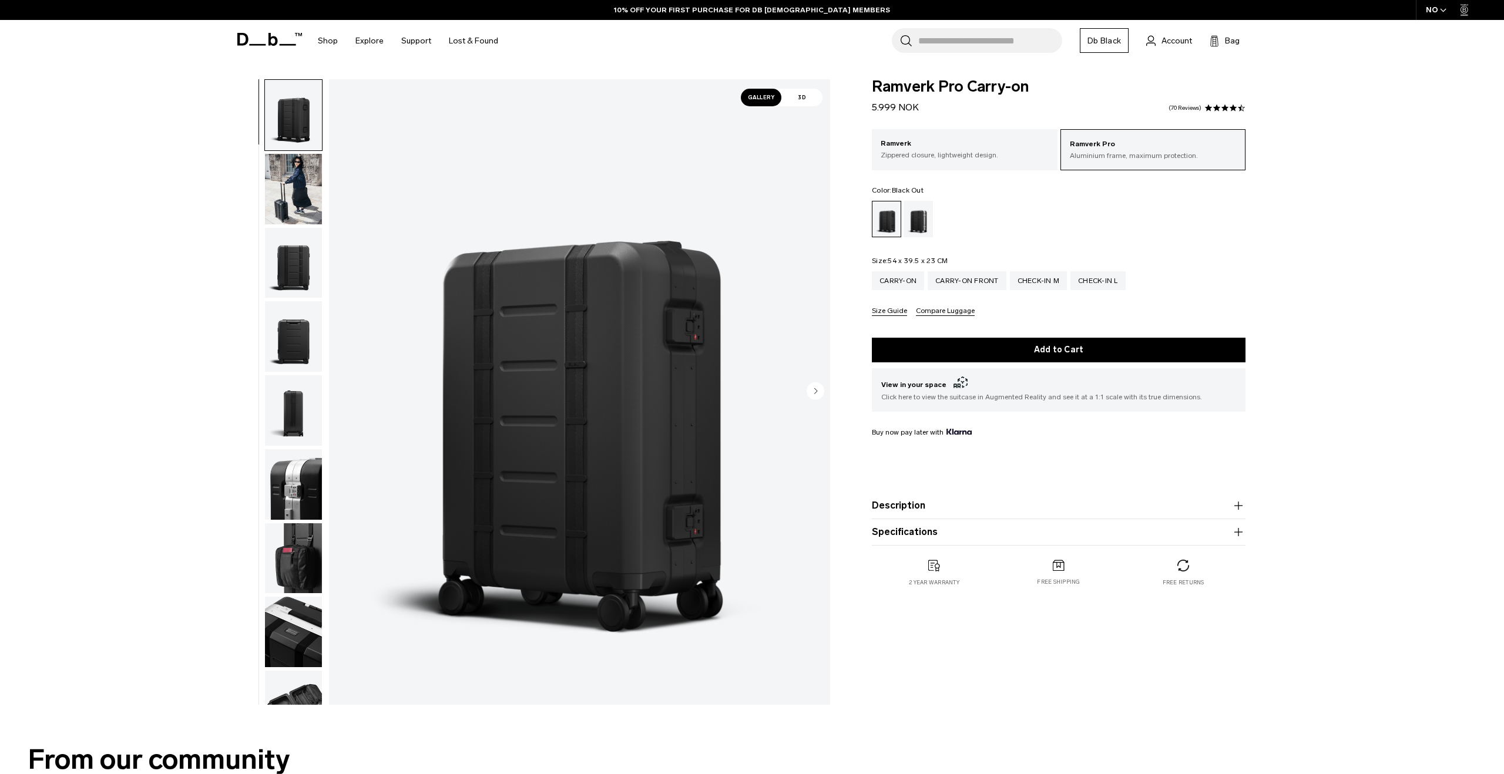
click at [1161, 533] on button "Specifications" at bounding box center [1059, 532] width 374 height 14
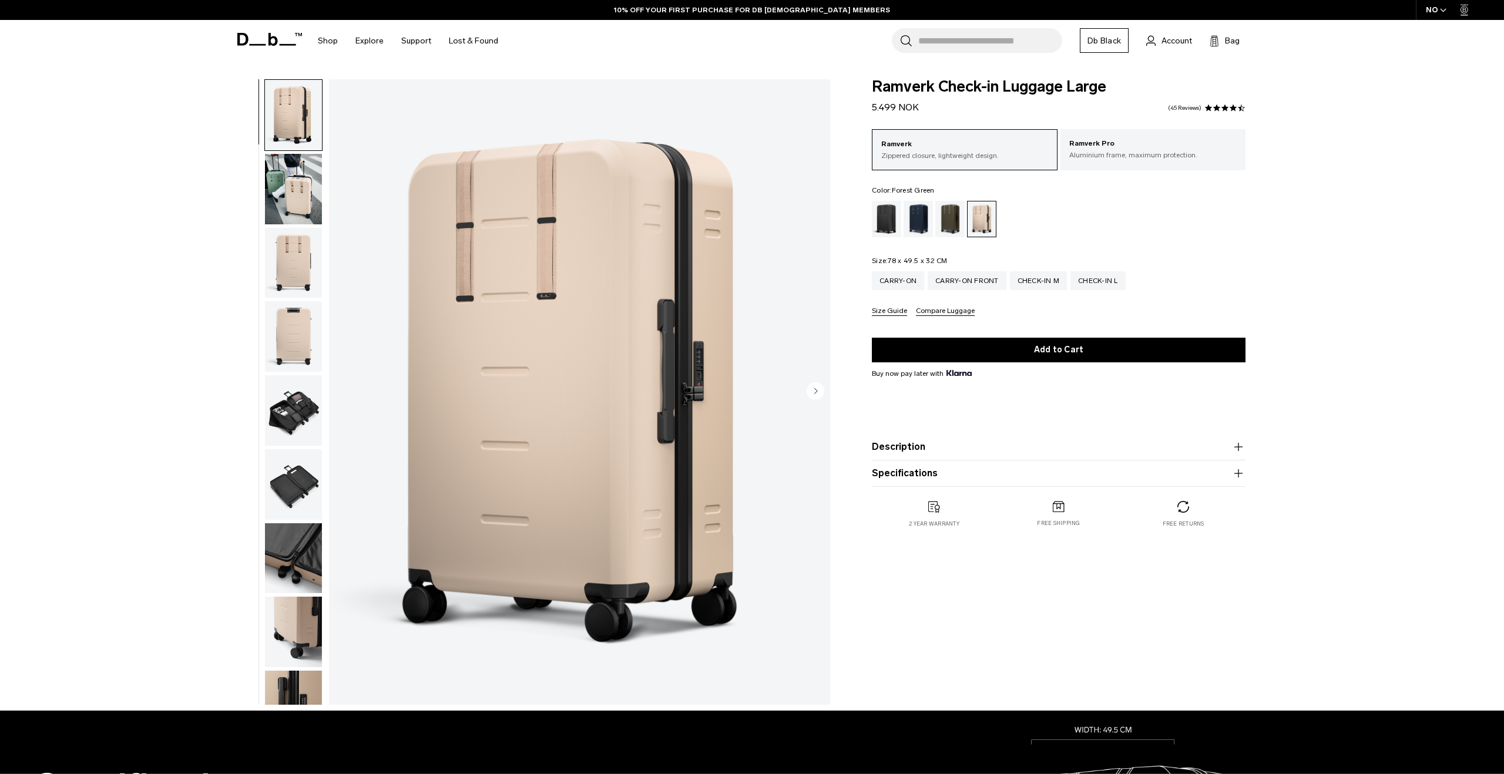
click at [951, 223] on div "Forest Green" at bounding box center [950, 219] width 30 height 36
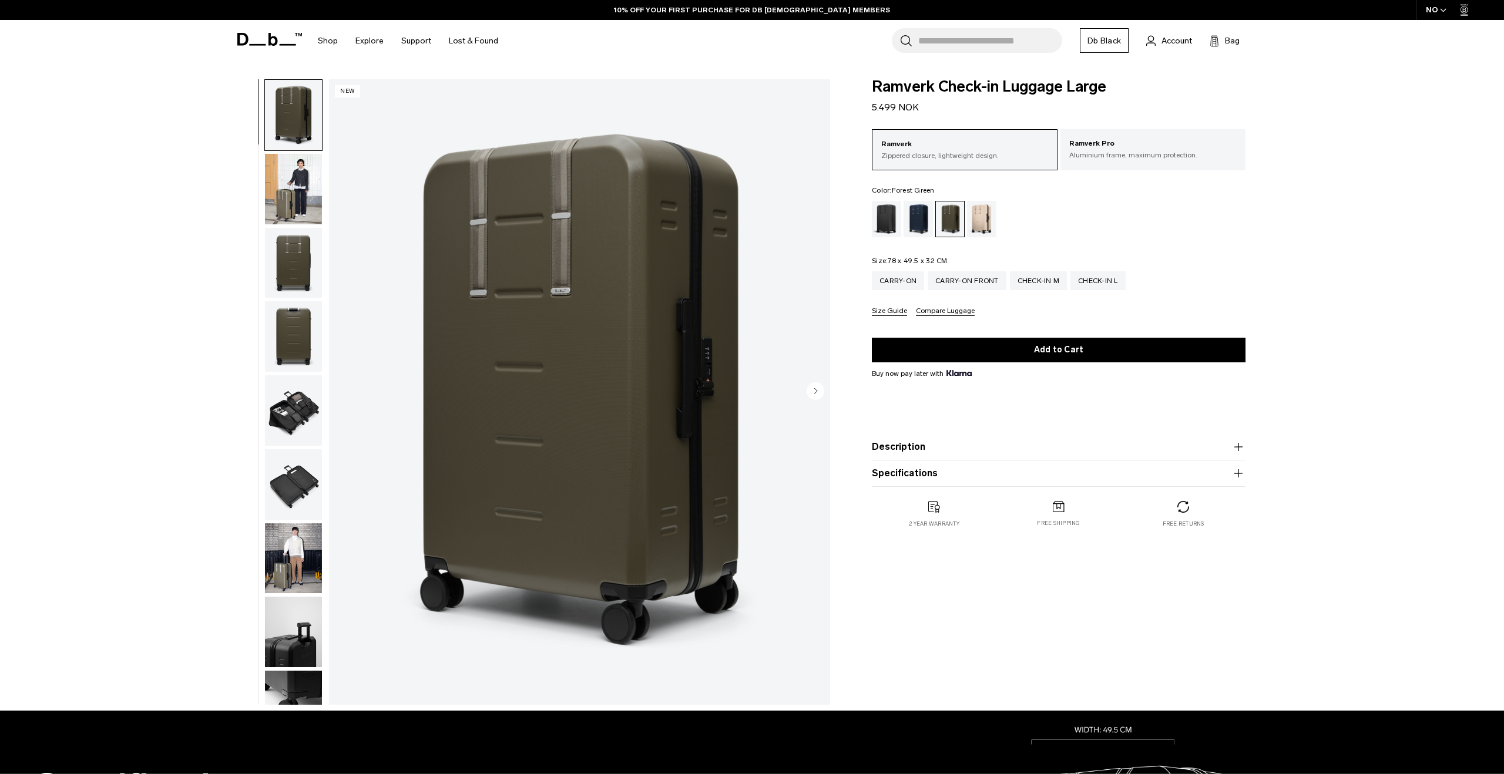
click at [1100, 471] on button "Specifications" at bounding box center [1059, 473] width 374 height 14
click at [920, 214] on div "Blue Hour" at bounding box center [918, 219] width 30 height 36
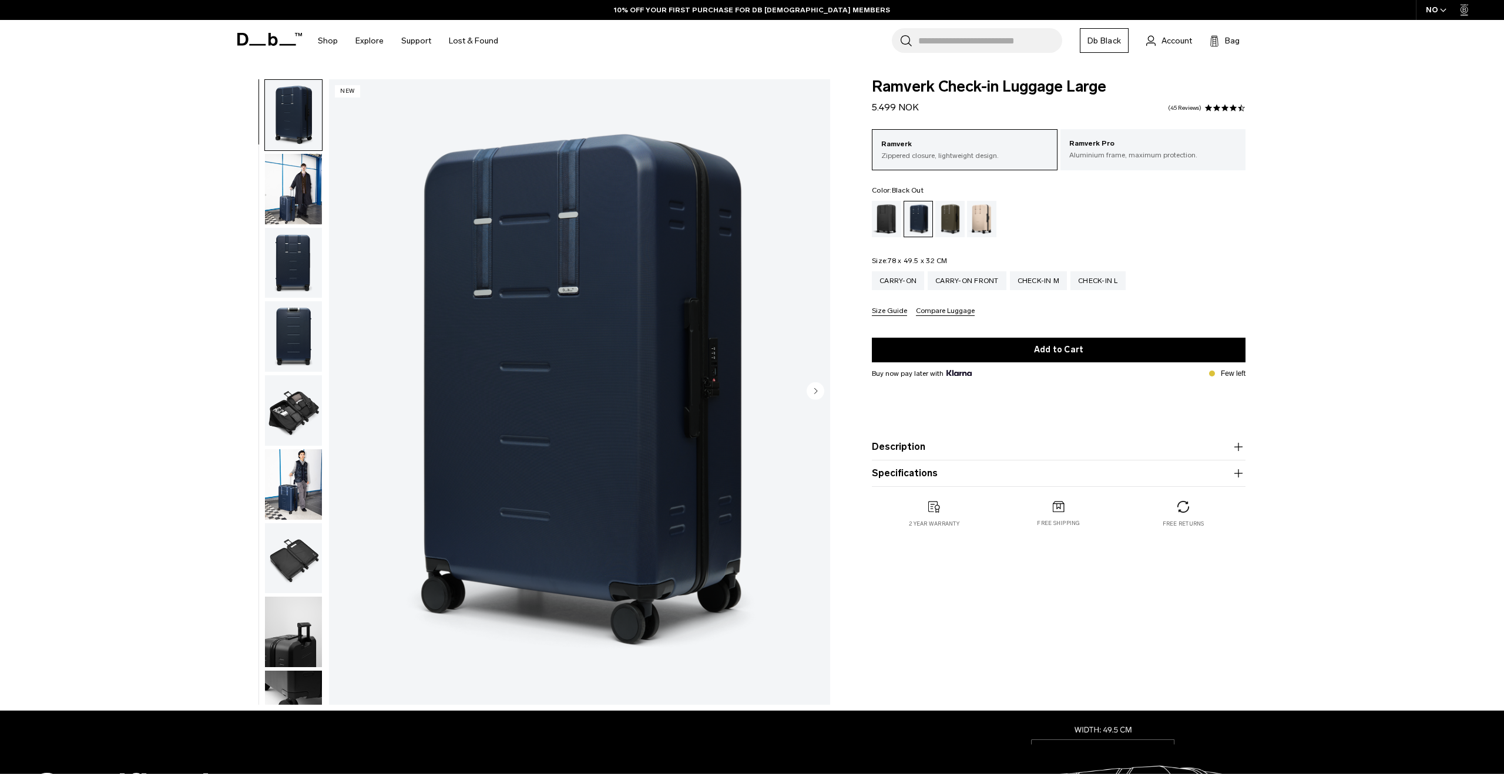
click at [887, 219] on div "Black Out" at bounding box center [887, 219] width 30 height 36
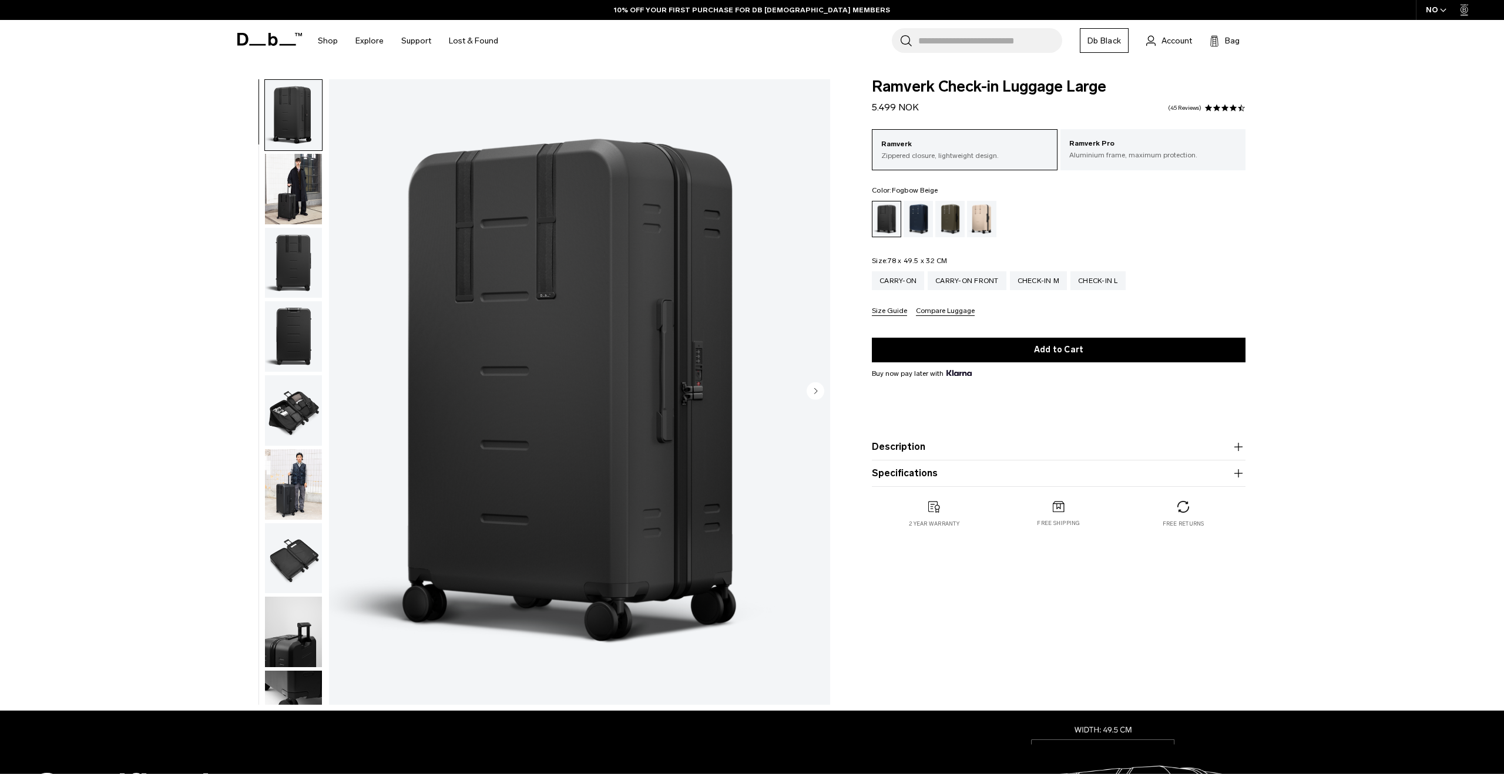
click at [982, 218] on div "Fogbow Beige" at bounding box center [982, 219] width 30 height 36
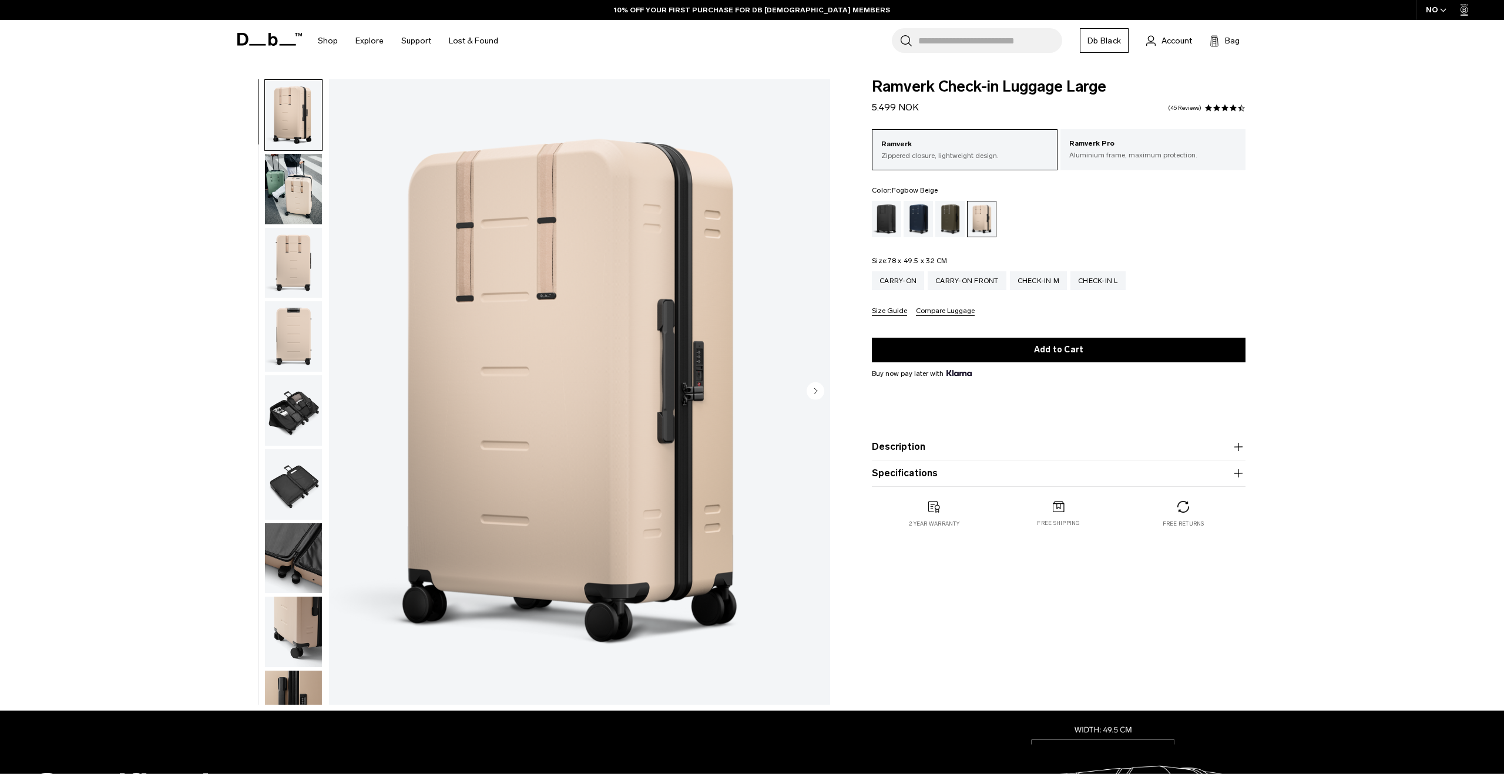
click at [269, 184] on img "button" at bounding box center [293, 189] width 57 height 70
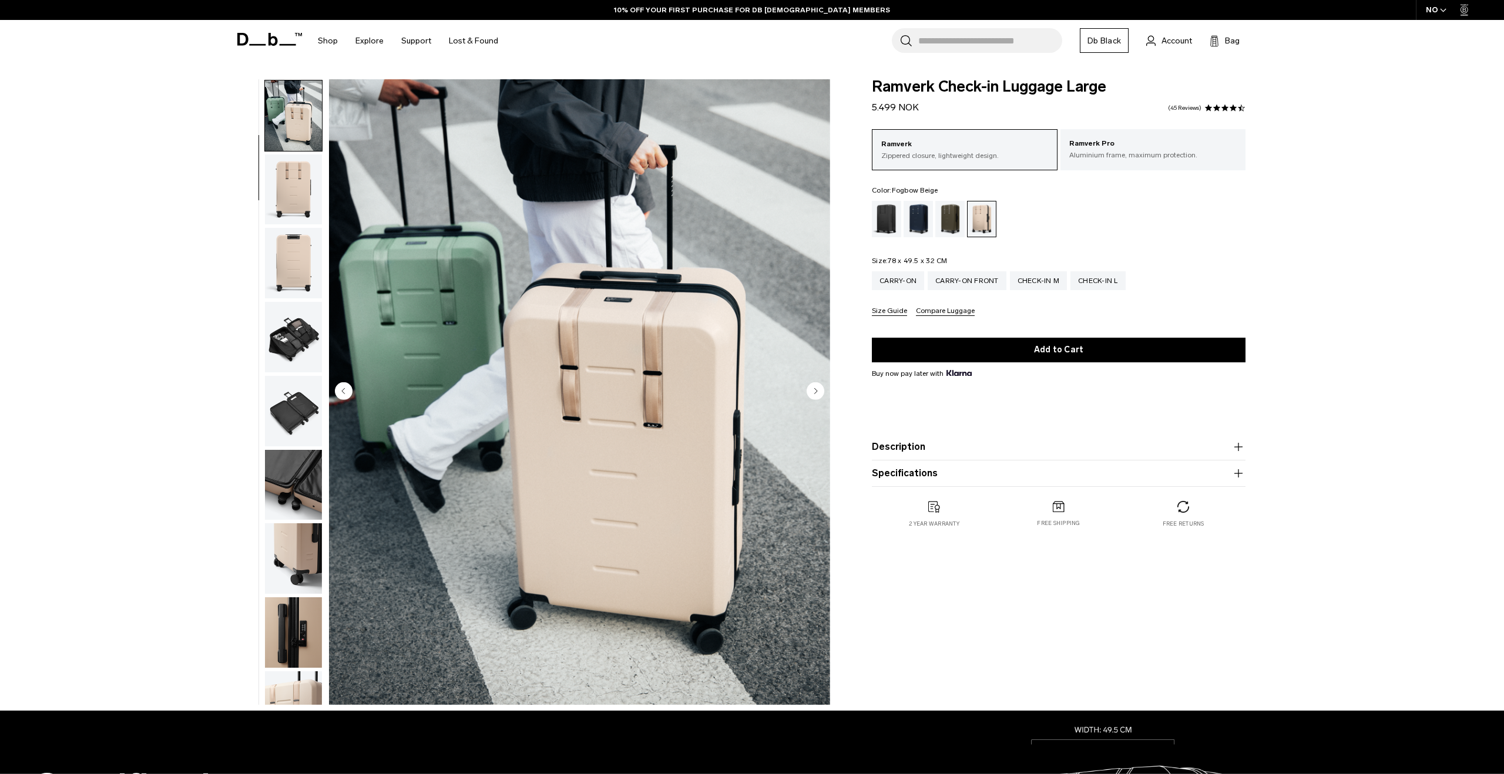
scroll to position [74, 0]
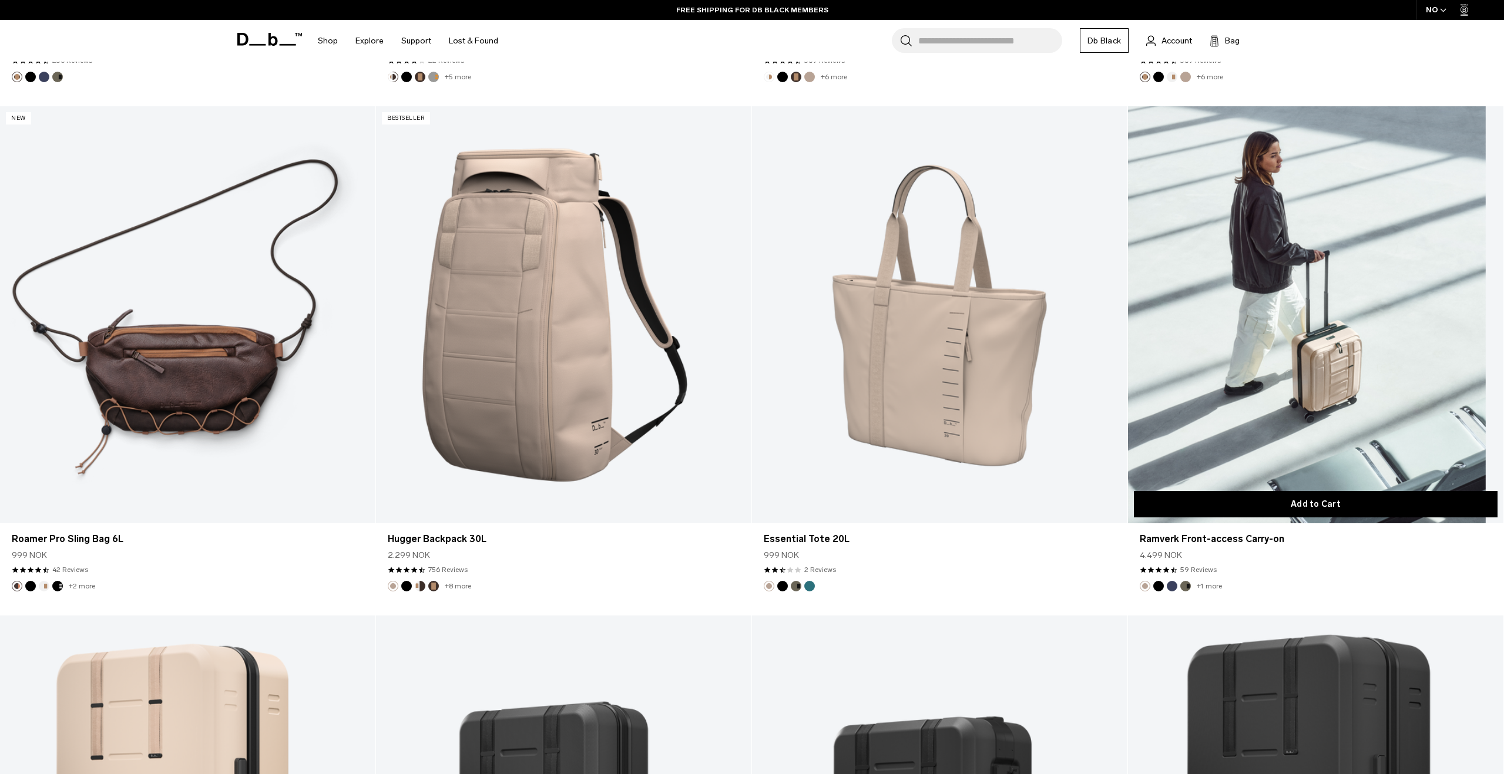
scroll to position [3368, 0]
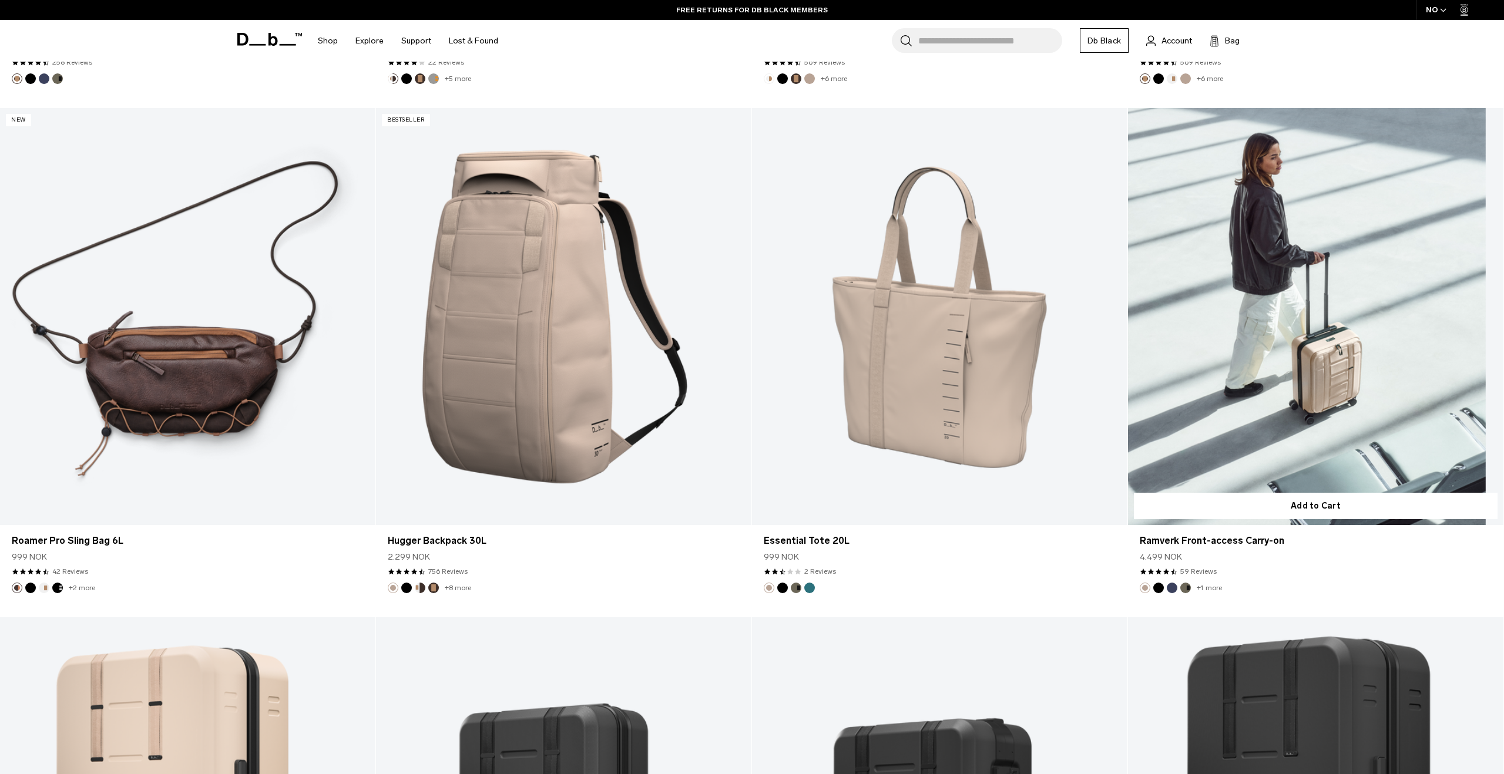
click at [1271, 406] on link "Ramverk Front-access Carry-on" at bounding box center [1315, 316] width 375 height 417
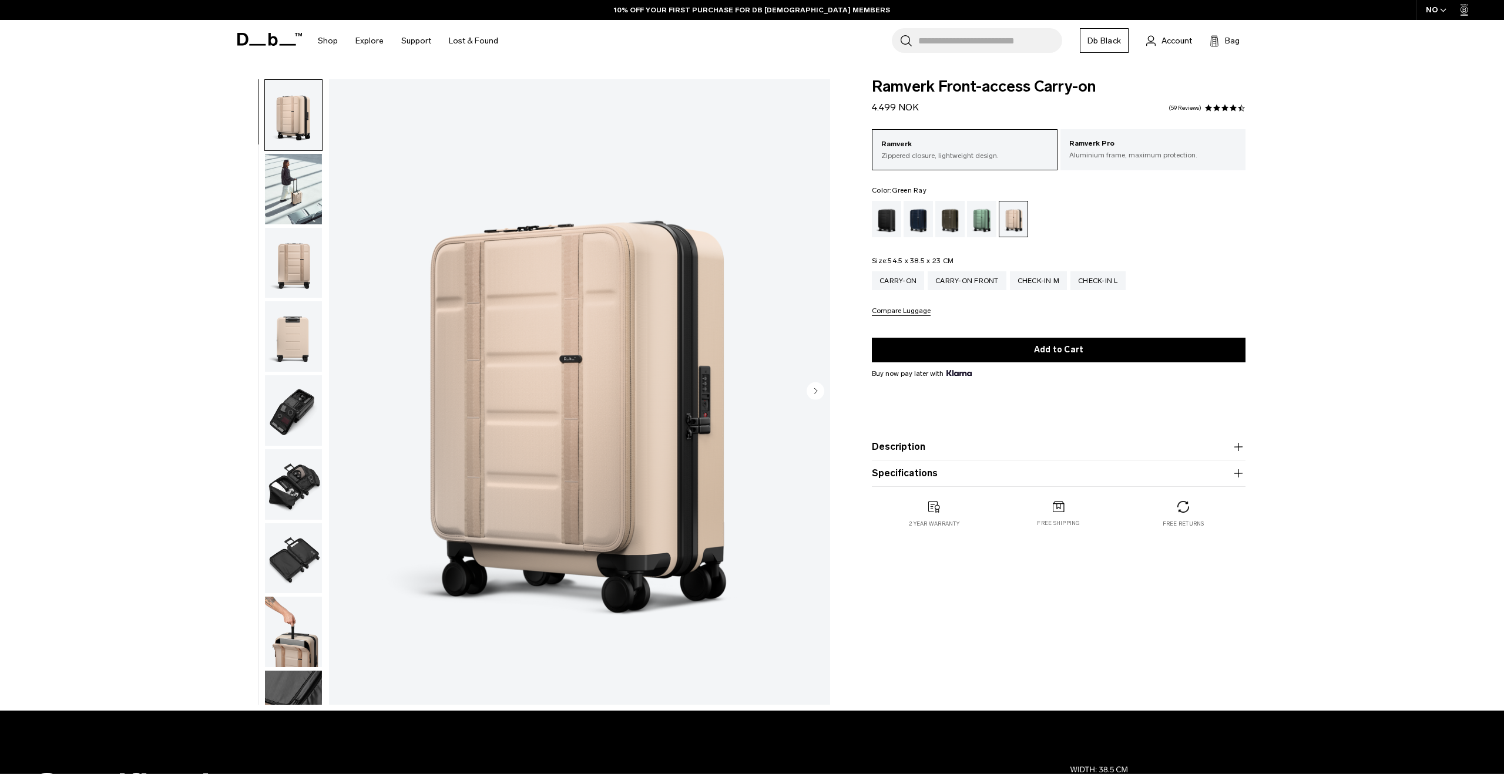
click at [983, 224] on div "Green Ray" at bounding box center [982, 219] width 30 height 36
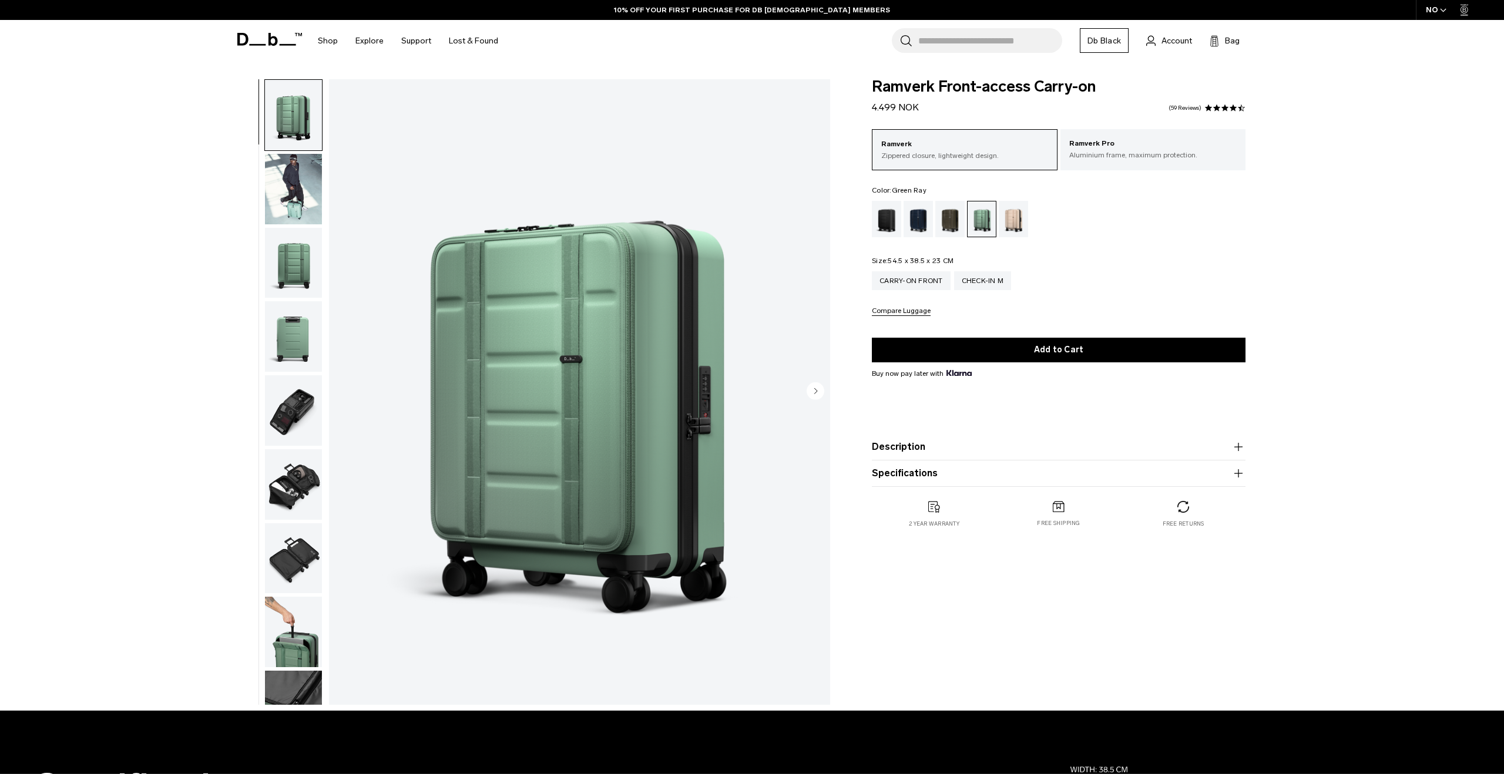
click at [1113, 469] on button "Specifications" at bounding box center [1059, 473] width 374 height 14
click at [577, 359] on img "1 / 13" at bounding box center [579, 392] width 501 height 626
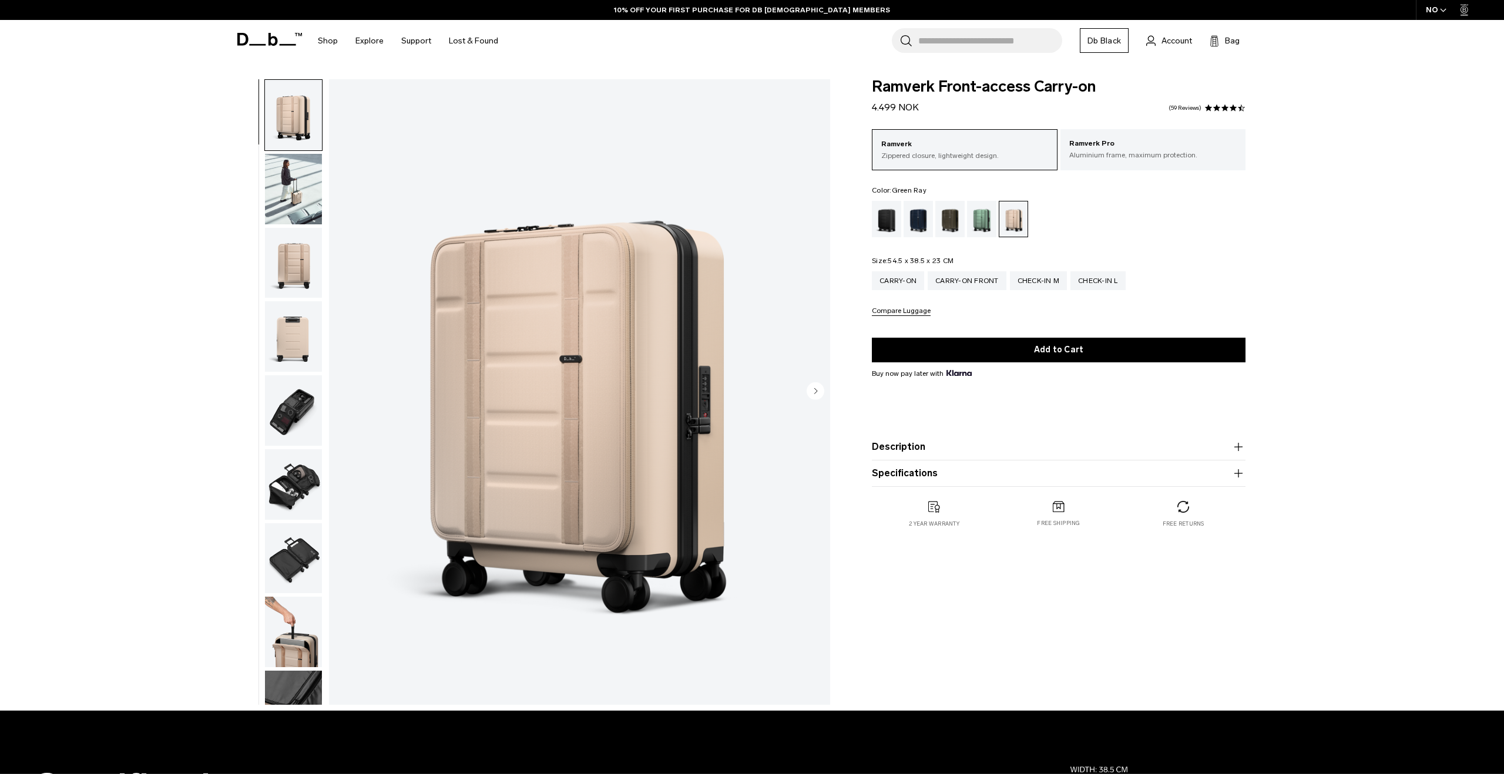
click at [984, 219] on div "Green Ray" at bounding box center [982, 219] width 30 height 36
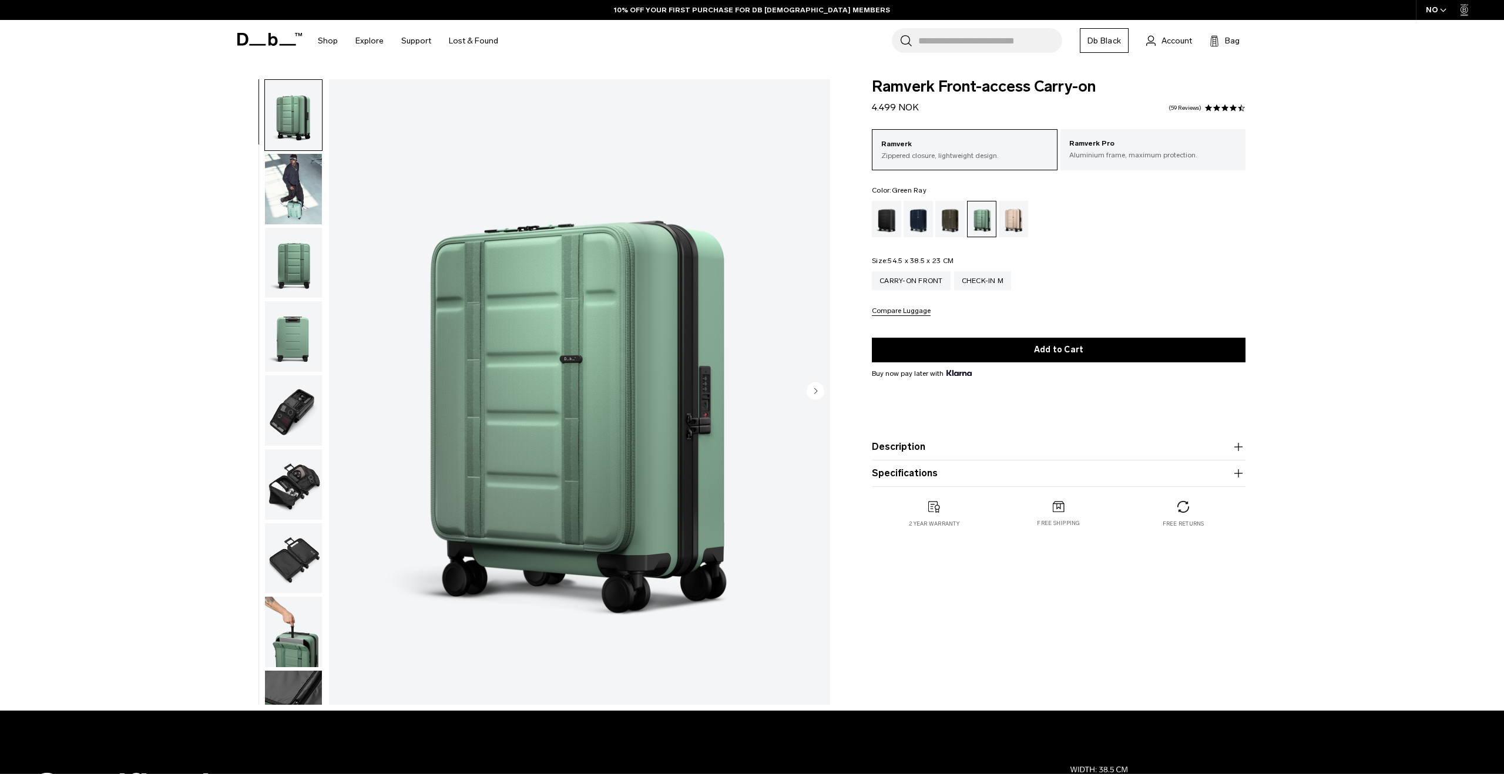
click at [629, 347] on img "1 / 13" at bounding box center [579, 392] width 501 height 626
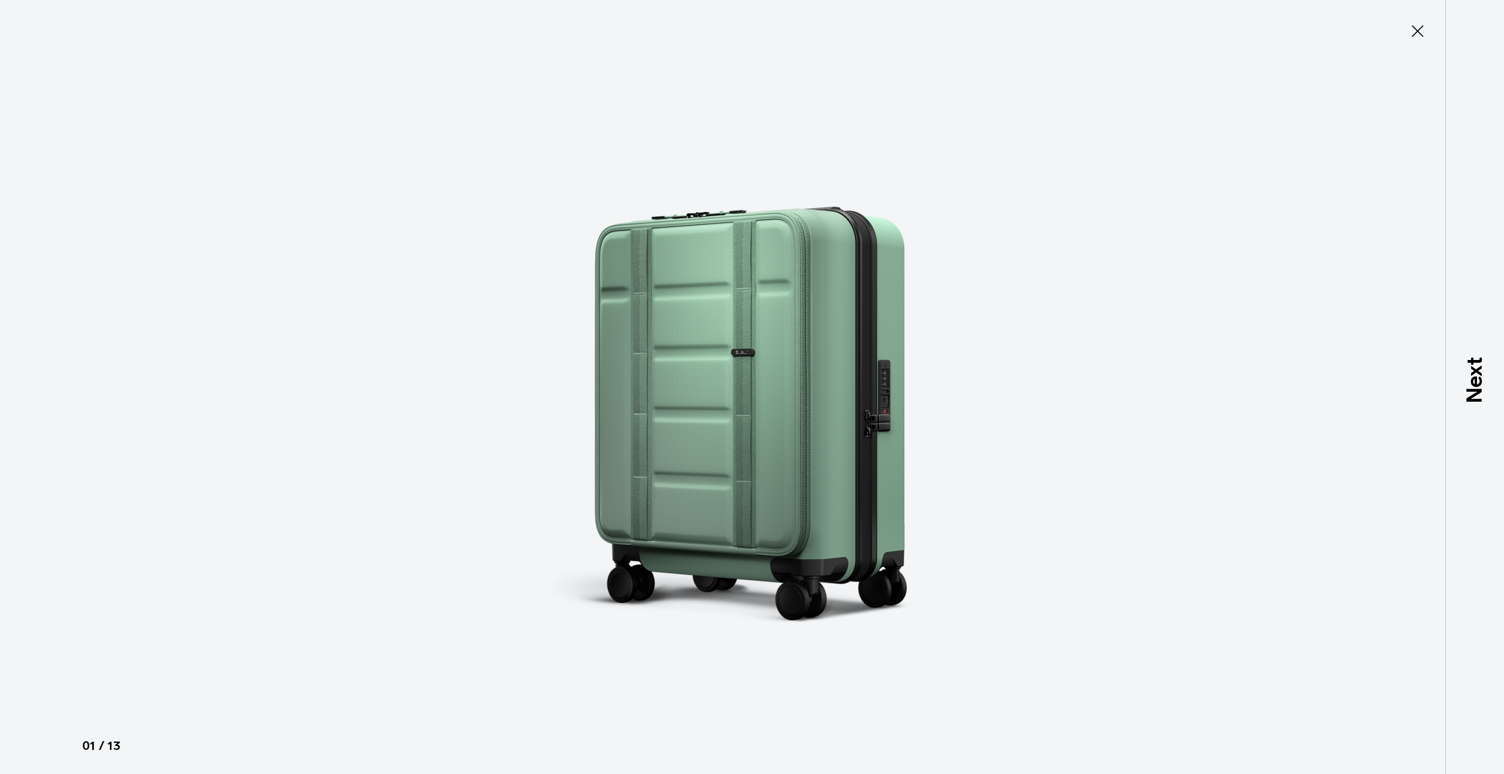
type button "Close"
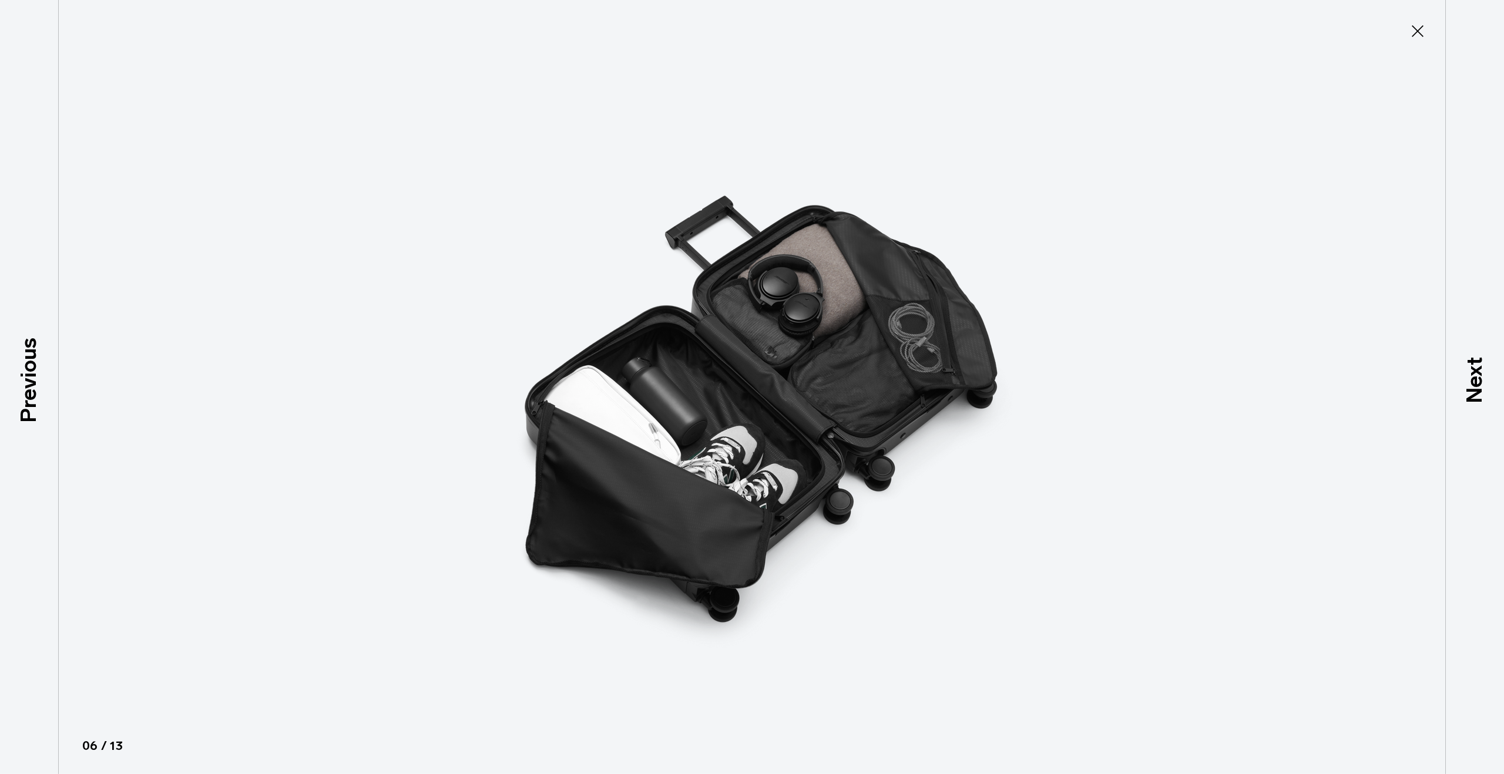
scroll to position [332, 0]
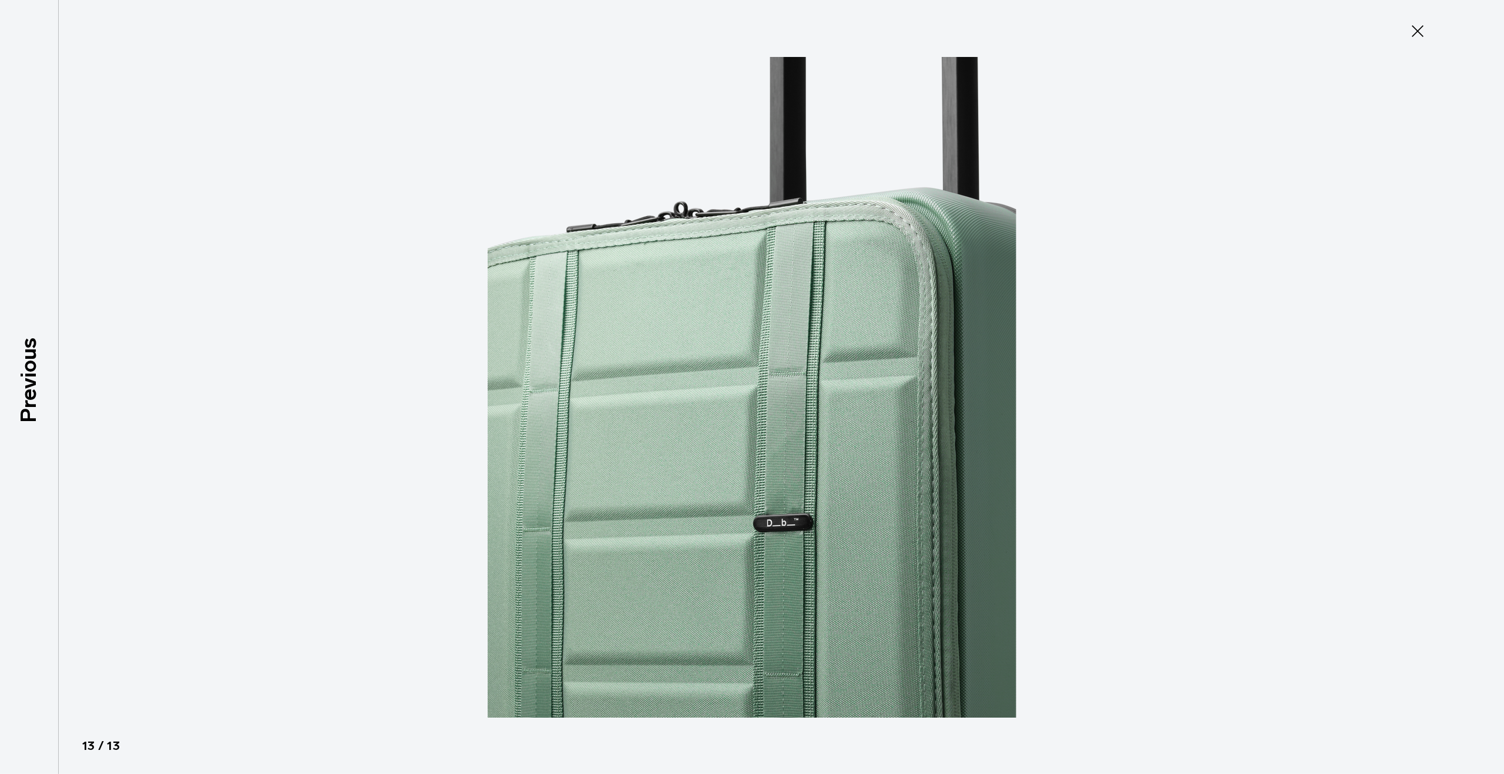
click at [1415, 28] on icon at bounding box center [1417, 31] width 19 height 19
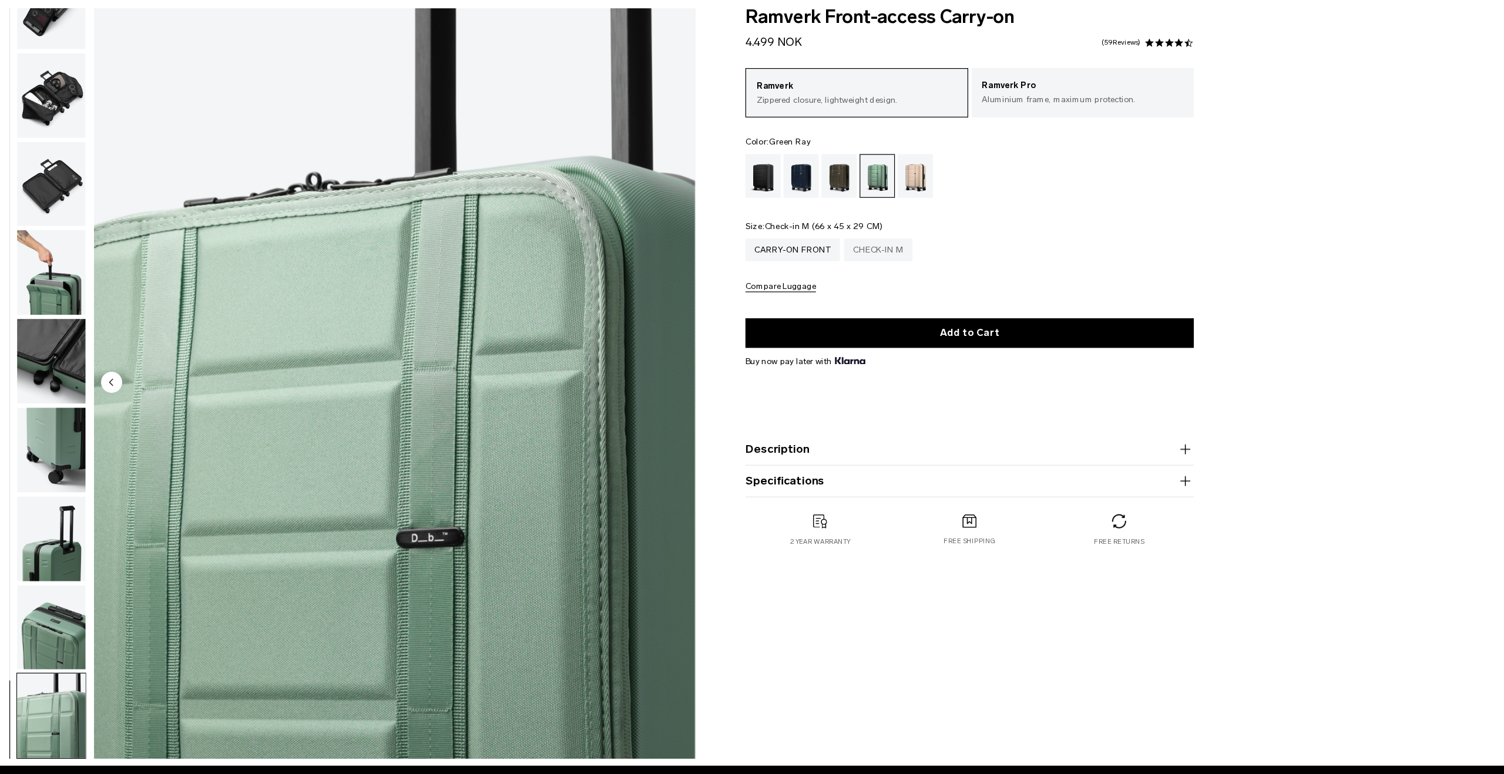
click at [987, 281] on div "Check-in M" at bounding box center [983, 280] width 58 height 19
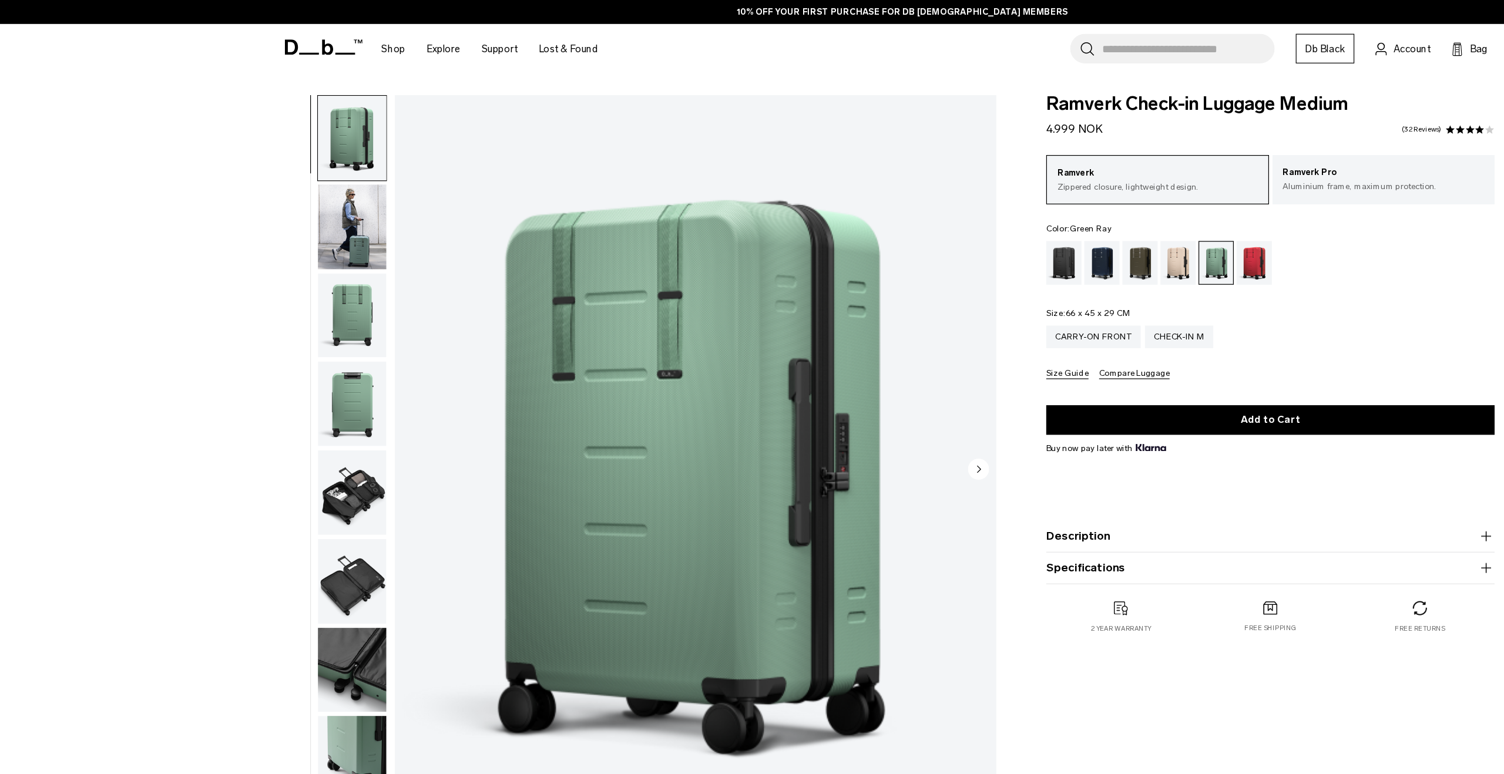
click at [943, 476] on button "Specifications" at bounding box center [1059, 473] width 374 height 14
click at [638, 404] on img "1 / 11" at bounding box center [579, 392] width 501 height 626
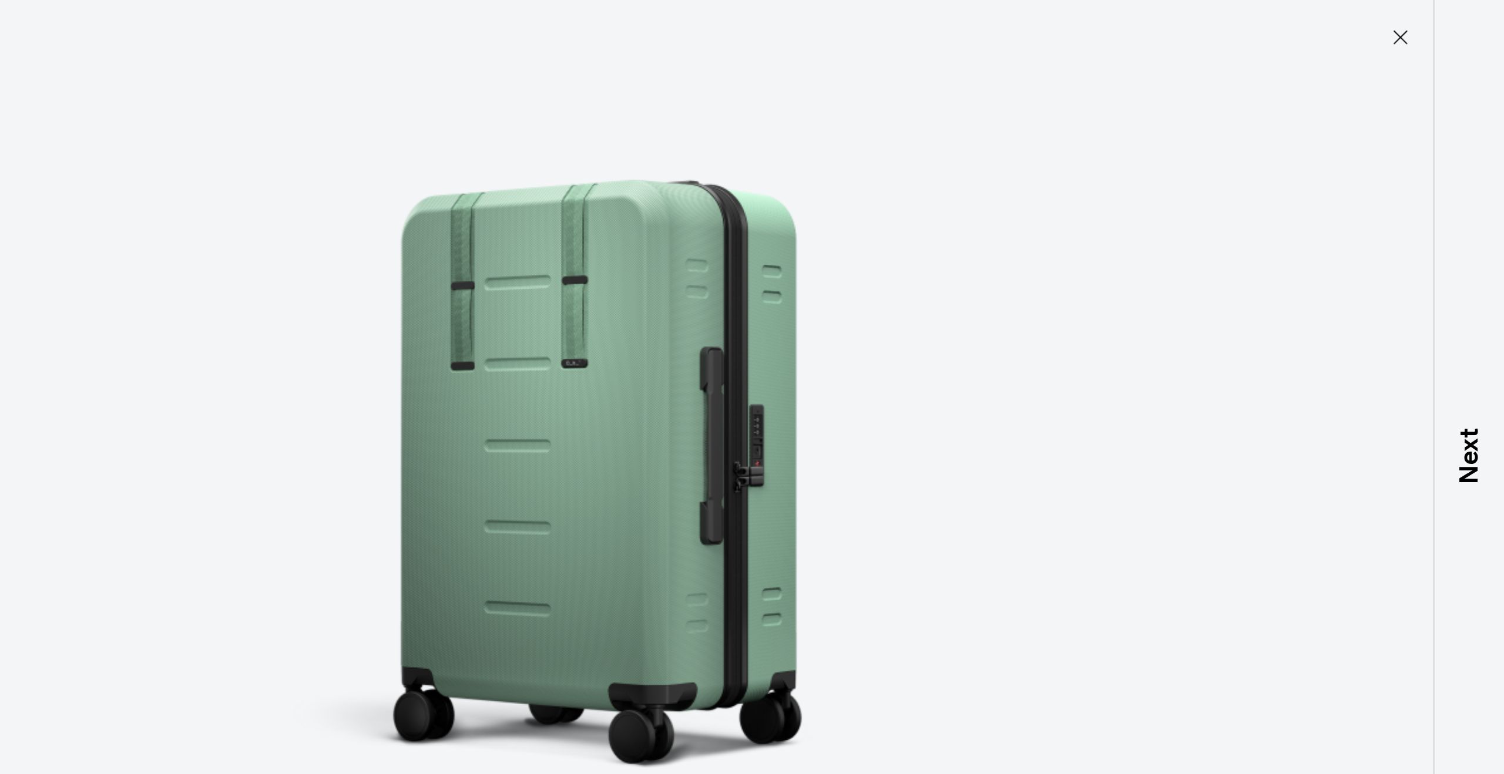
type button "Close"
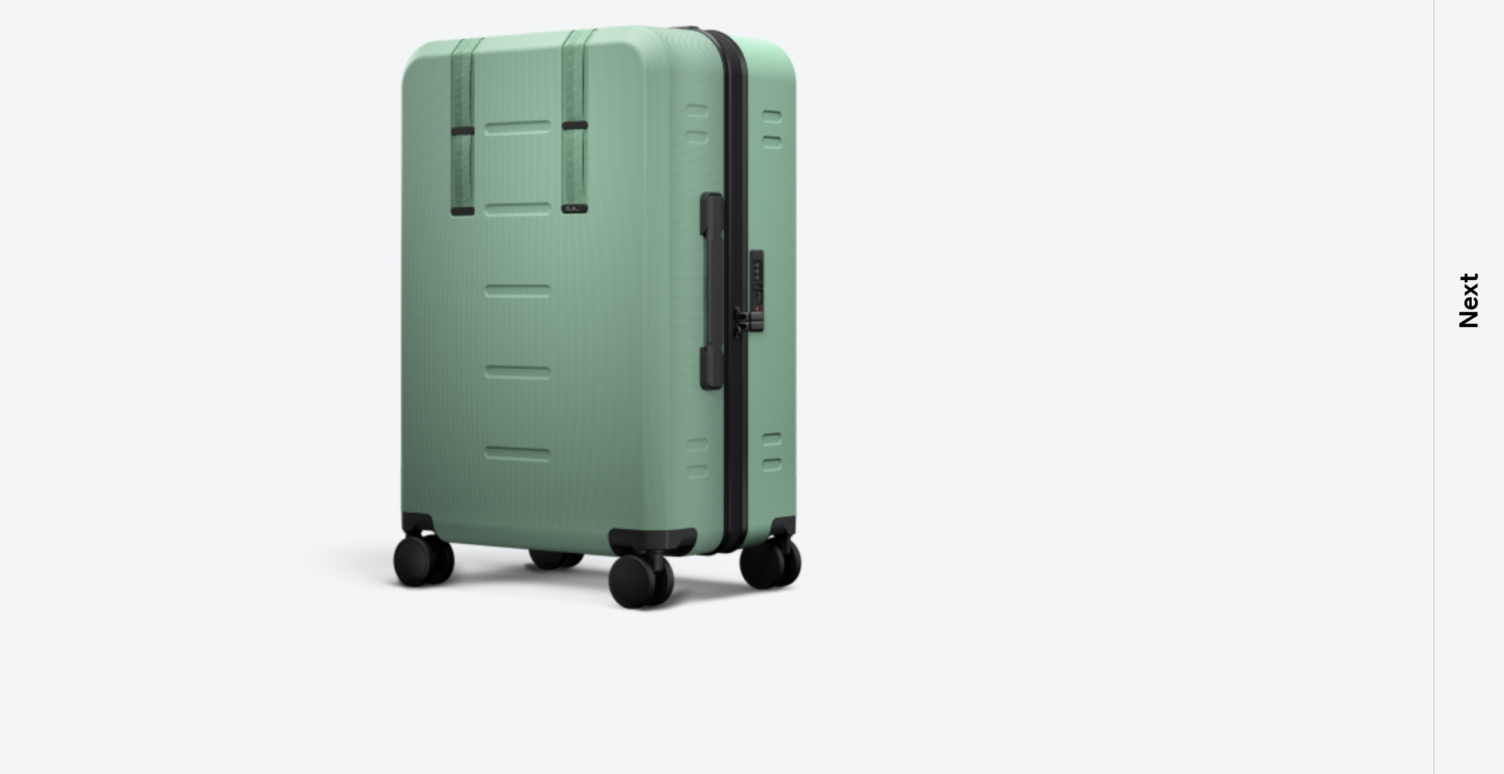
click at [1209, 240] on div at bounding box center [752, 387] width 1504 height 774
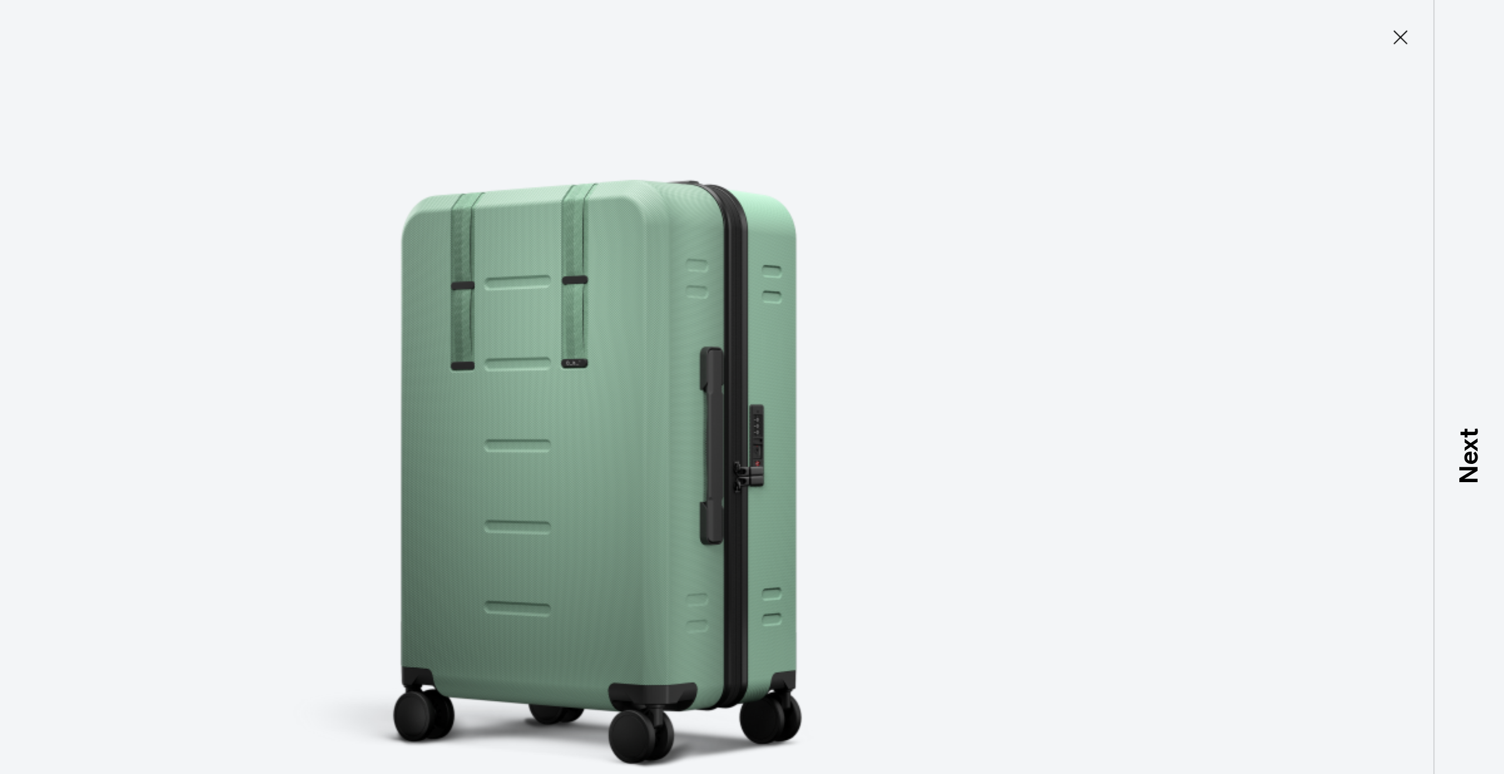
click at [1411, 28] on icon at bounding box center [1417, 31] width 19 height 19
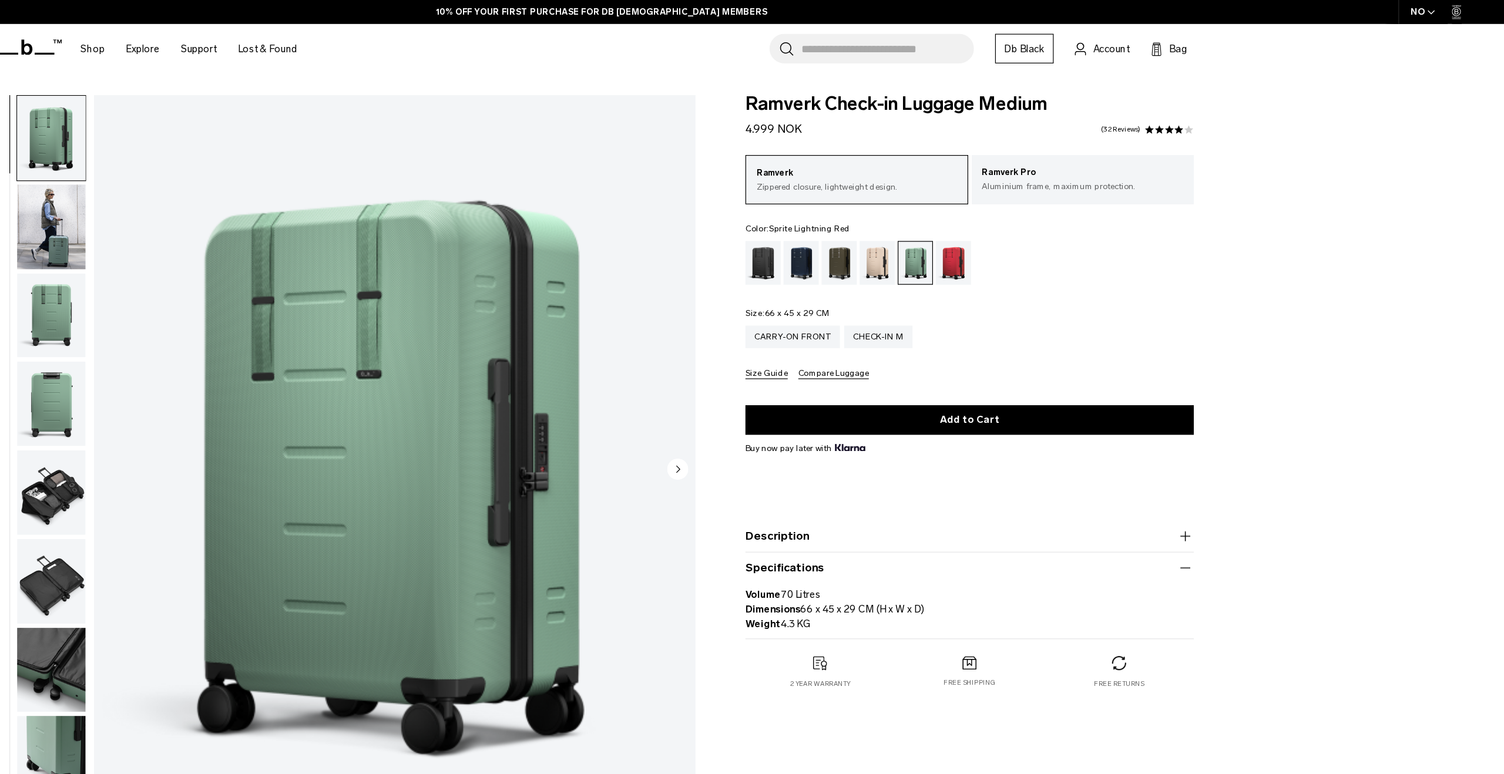
click at [1050, 214] on div "Sprite Lightning Red" at bounding box center [1045, 219] width 30 height 36
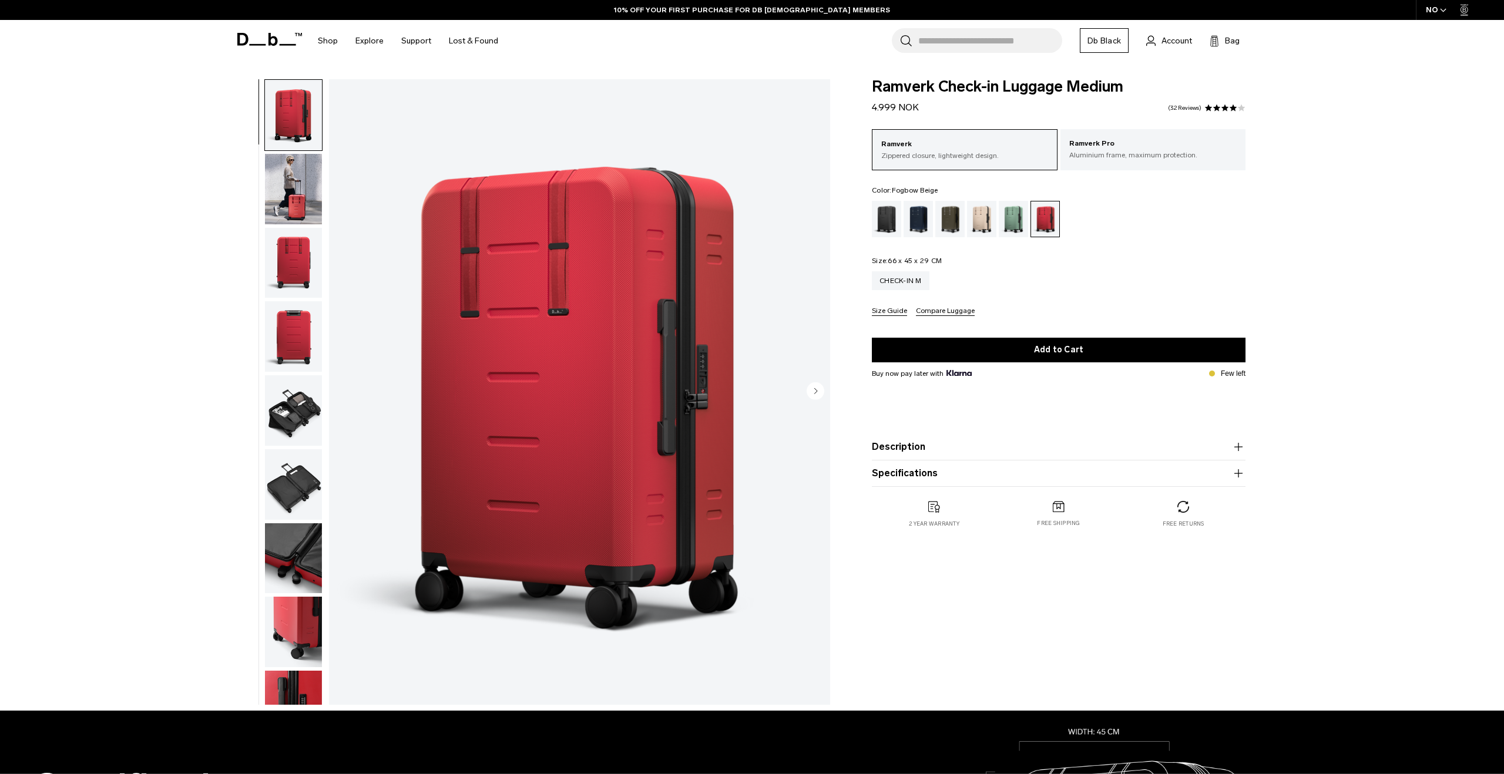
click at [980, 217] on div "Fogbow Beige" at bounding box center [982, 219] width 30 height 36
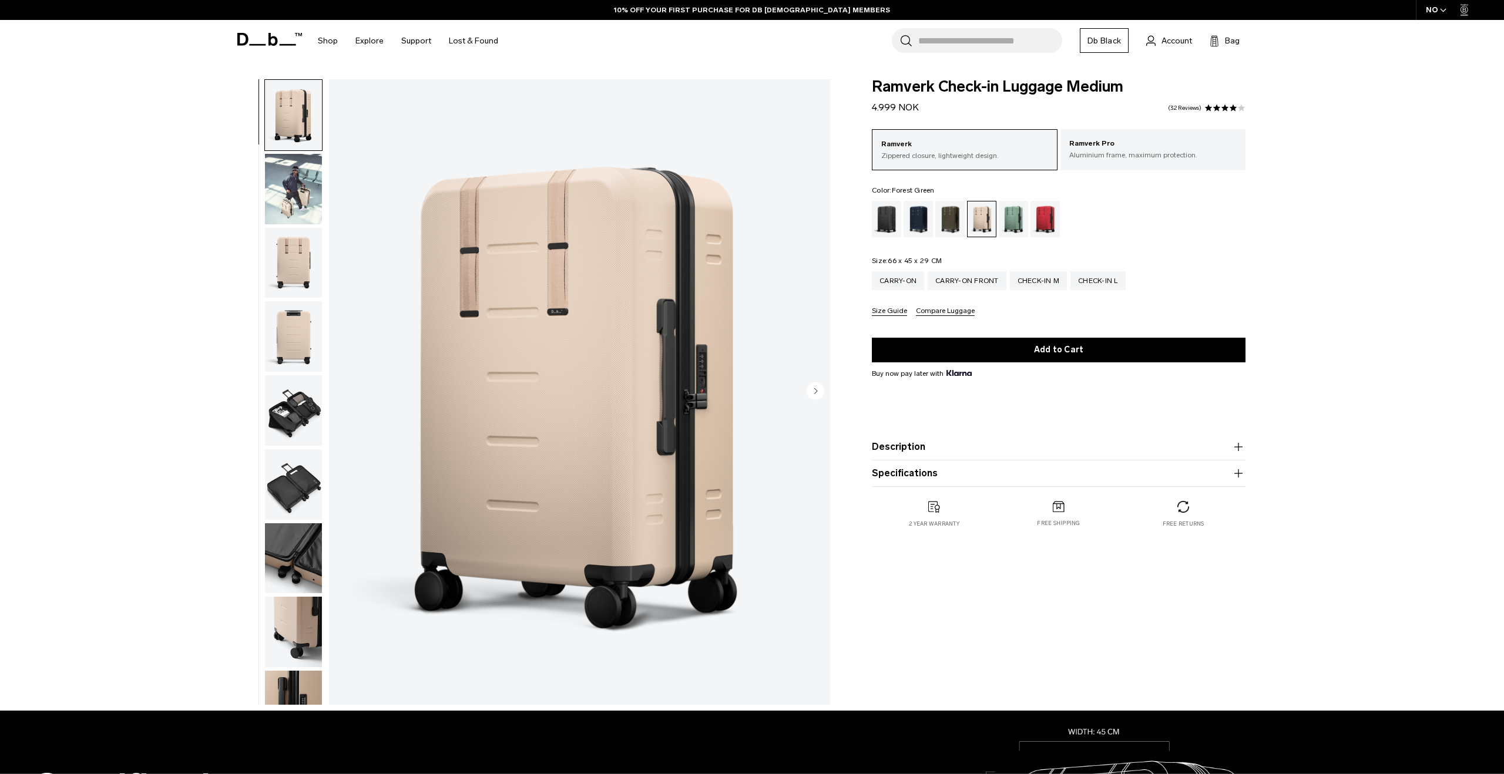
click at [950, 216] on div "Forest Green" at bounding box center [950, 219] width 30 height 36
